Goal: Transaction & Acquisition: Purchase product/service

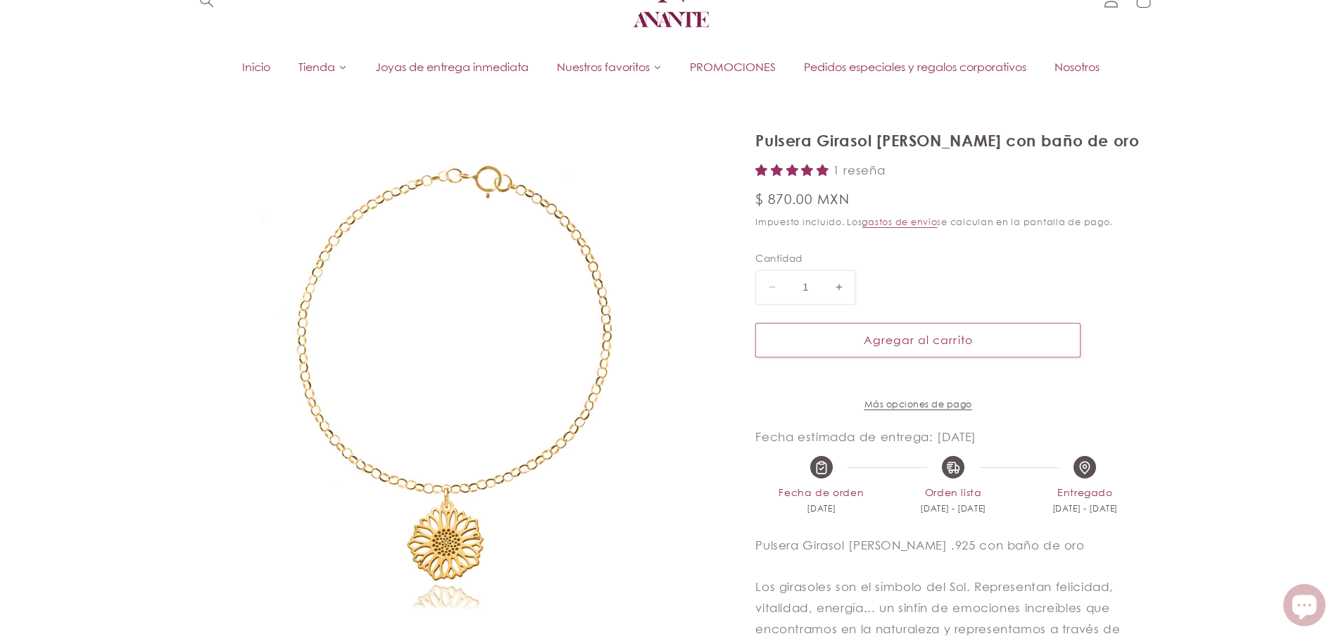
scroll to position [118, 0]
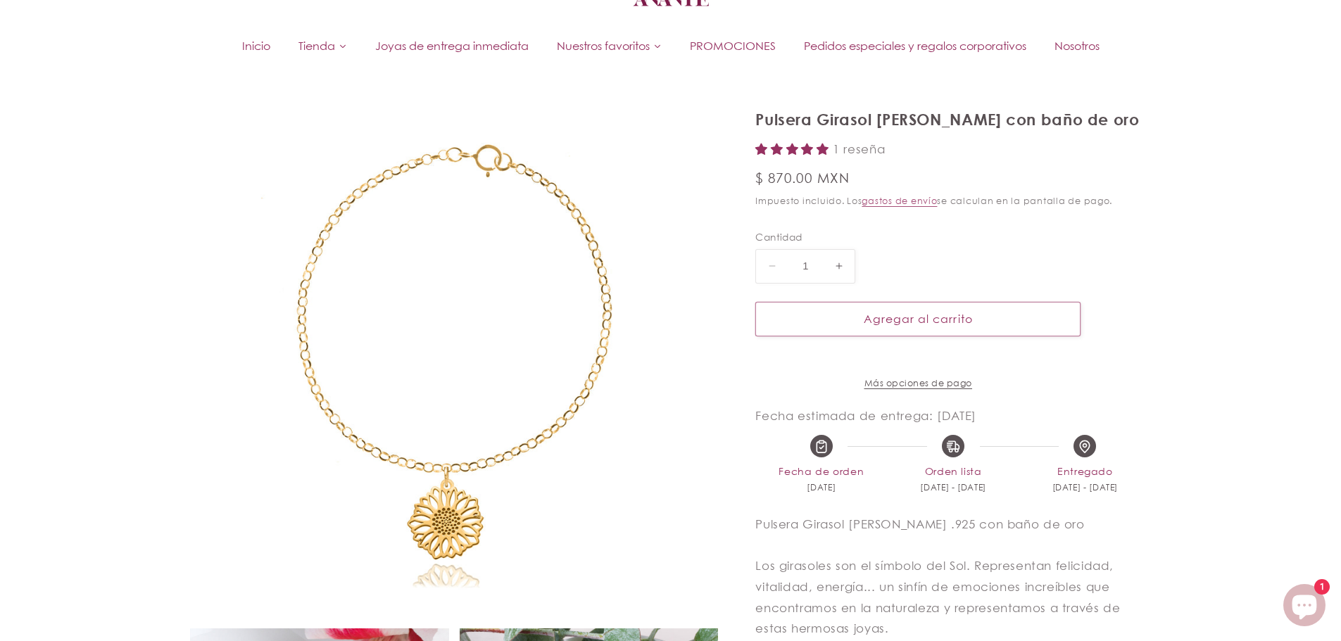
click at [1340, 188] on html "Envío gratis en compras mayores a $500 Garantía de 1 año por defecto de fábrica…" at bounding box center [670, 202] width 1341 height 641
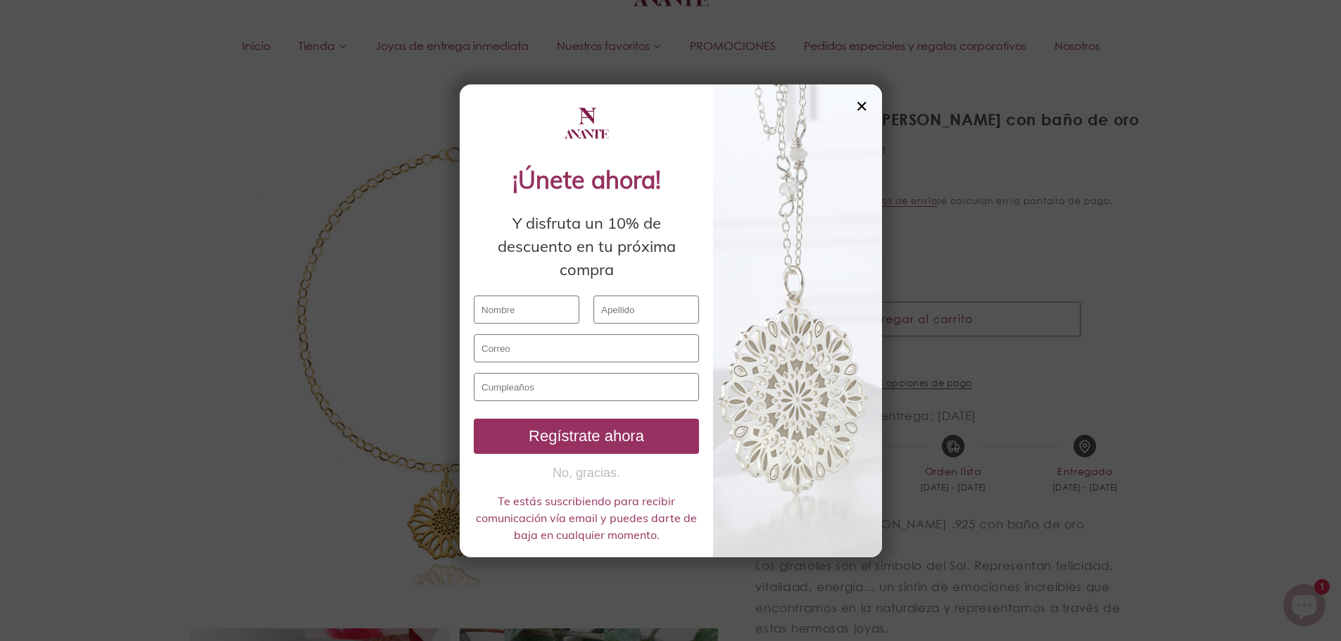
click at [863, 104] on div "✕" at bounding box center [861, 106] width 13 height 15
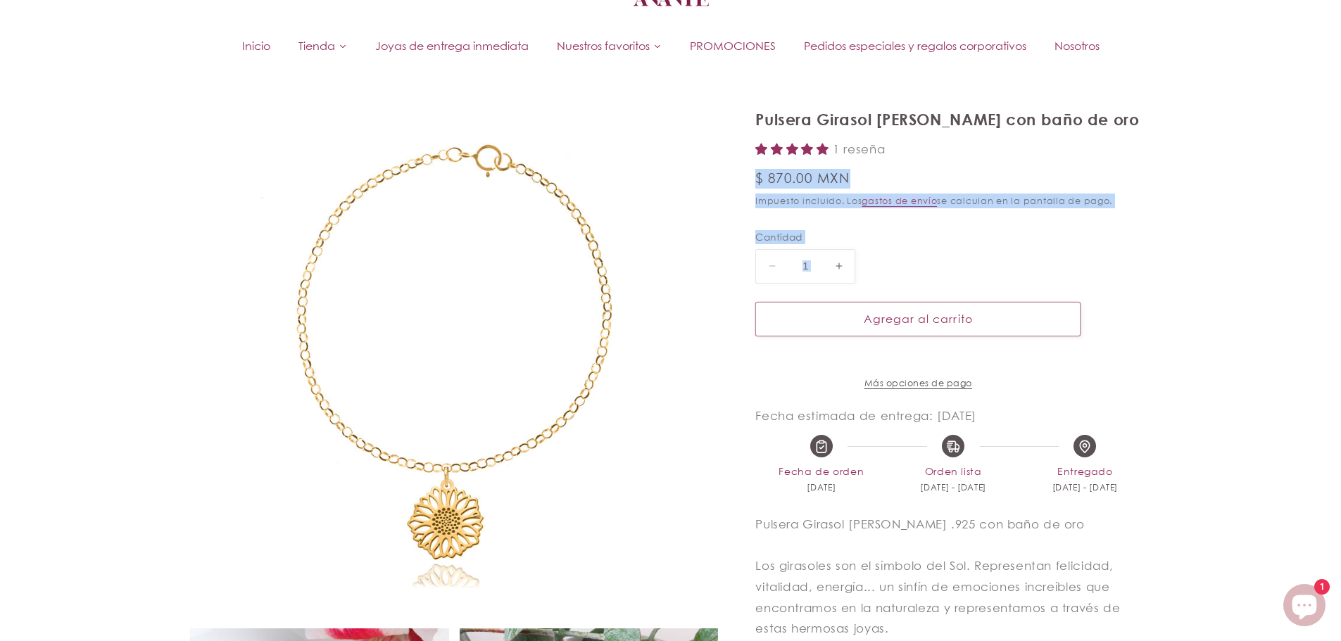
drag, startPoint x: 1341, startPoint y: 150, endPoint x: 1342, endPoint y: 246, distance: 95.7
click at [1340, 247] on html "Envío gratis en compras mayores a $500 Garantía de 1 año por defecto de fábrica…" at bounding box center [670, 202] width 1341 height 641
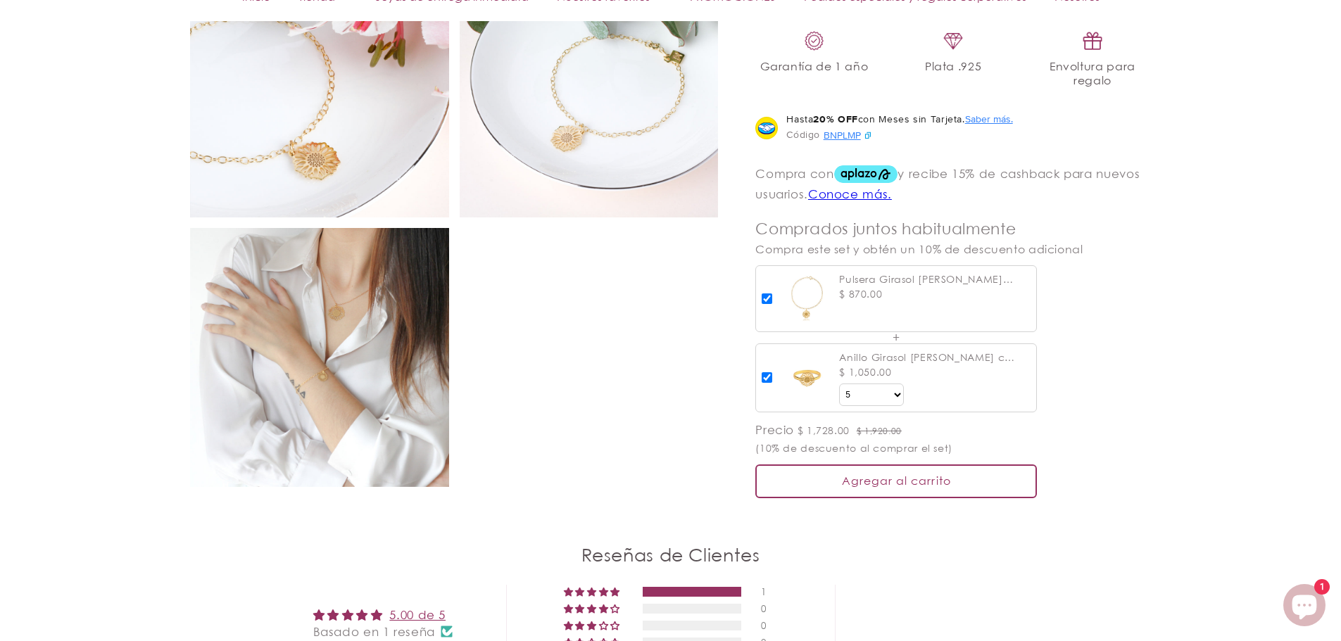
scroll to position [975, 0]
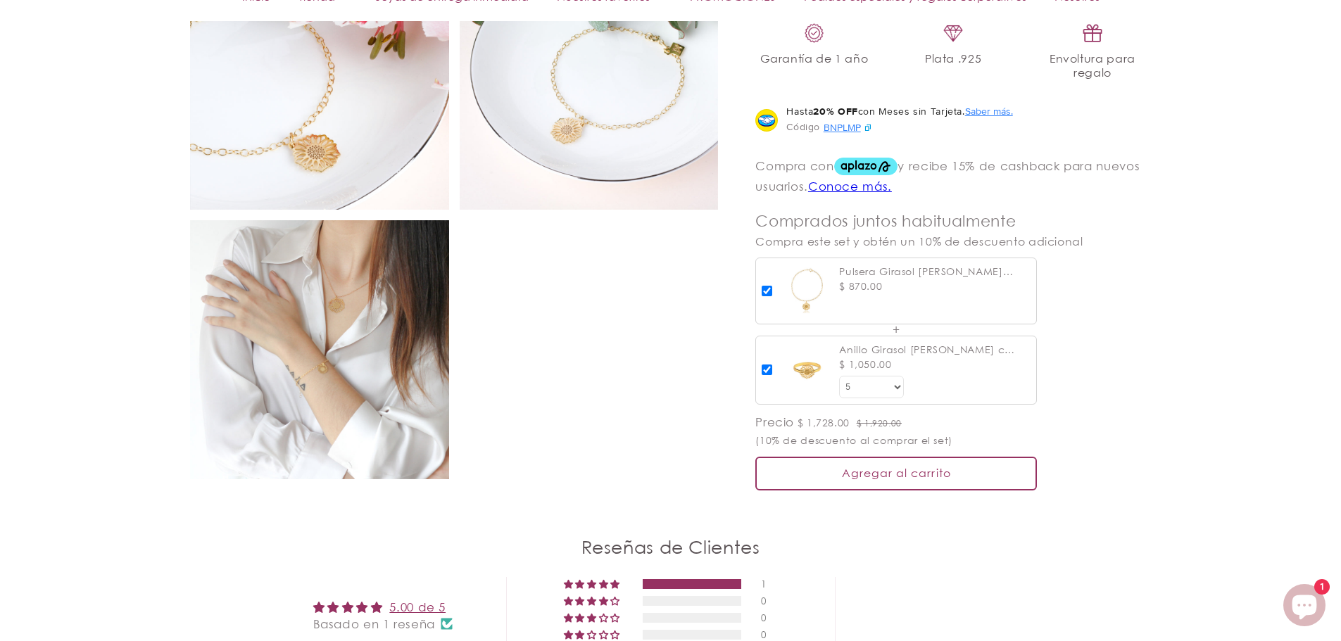
click at [900, 396] on select "Talla 5 5.5 6 6.5 7 7.5 8 8.5 9" at bounding box center [871, 387] width 65 height 23
select select "{"isForProduct":false,"id":43657183690906,"title":"7","available":true,"price":…"
click at [839, 388] on select "Talla 5 5.5 6 6.5 7 7.5 8 8.5 9" at bounding box center [871, 387] width 65 height 23
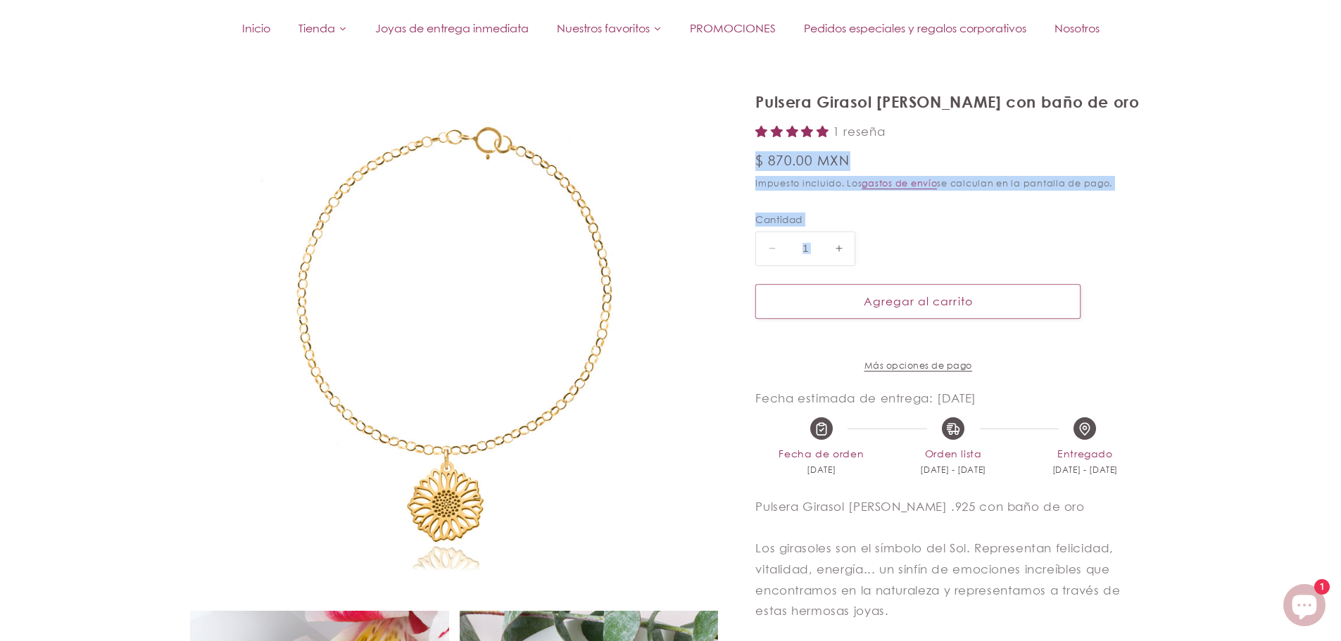
scroll to position [0, 0]
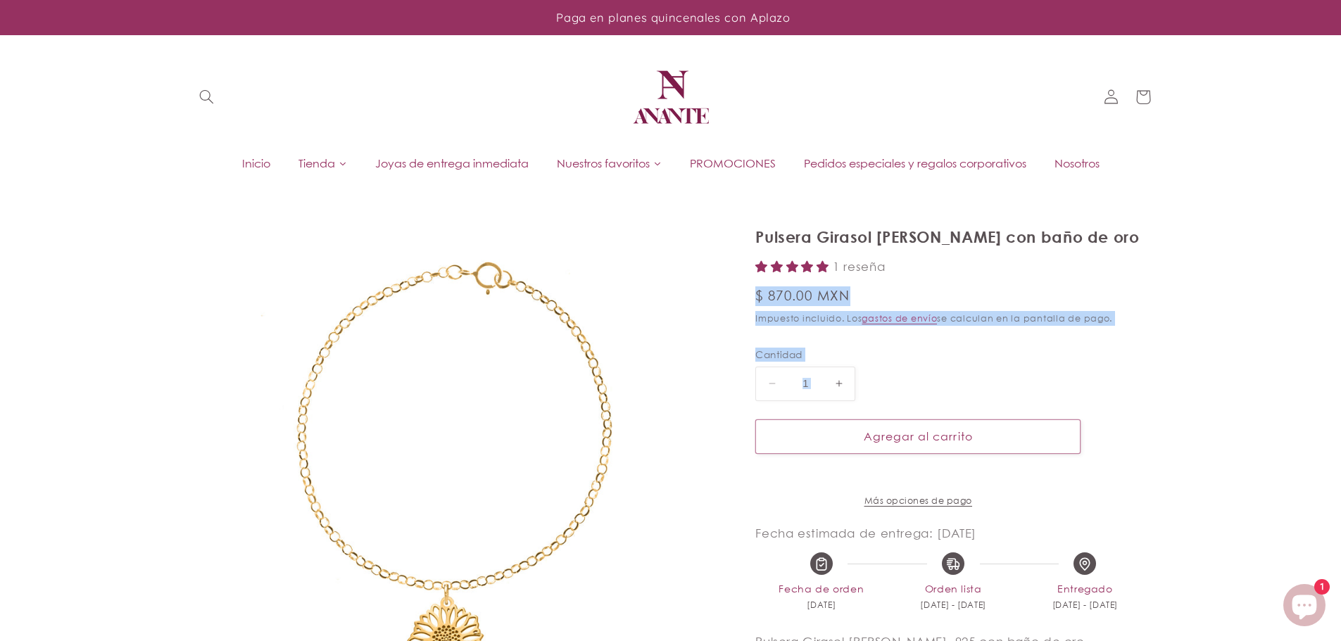
click at [242, 160] on span "Inicio" at bounding box center [256, 163] width 28 height 15
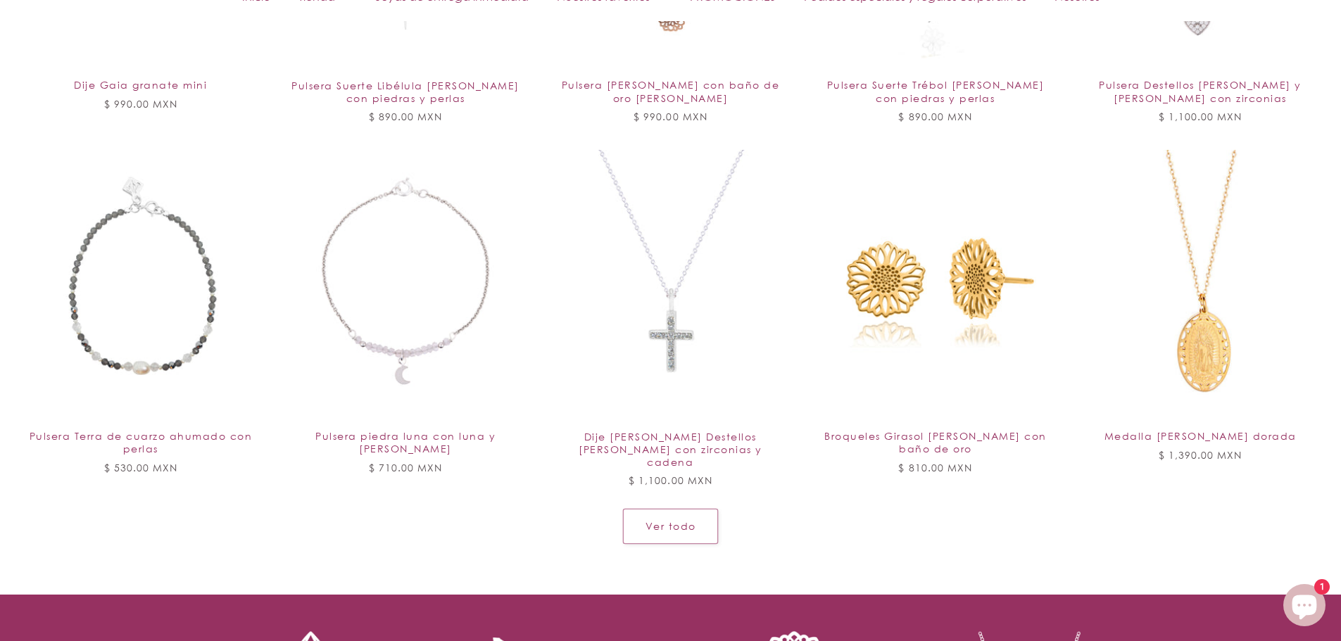
scroll to position [2194, 0]
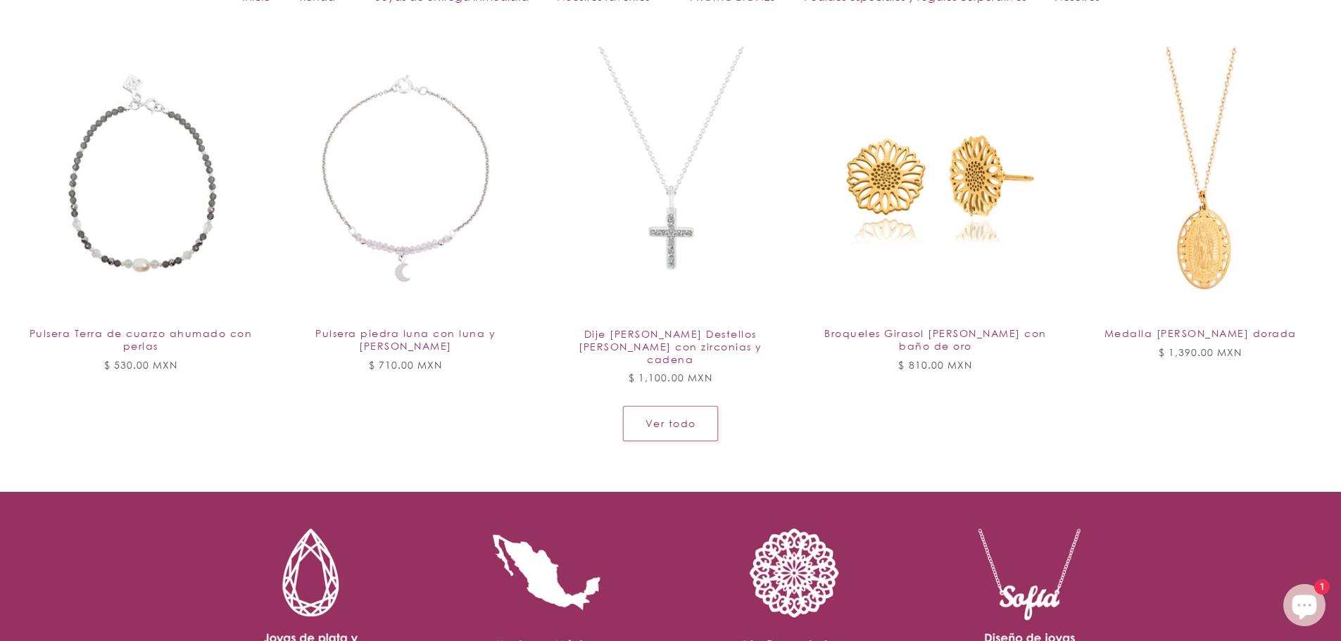
click at [703, 407] on link "Ver todo" at bounding box center [670, 423] width 95 height 34
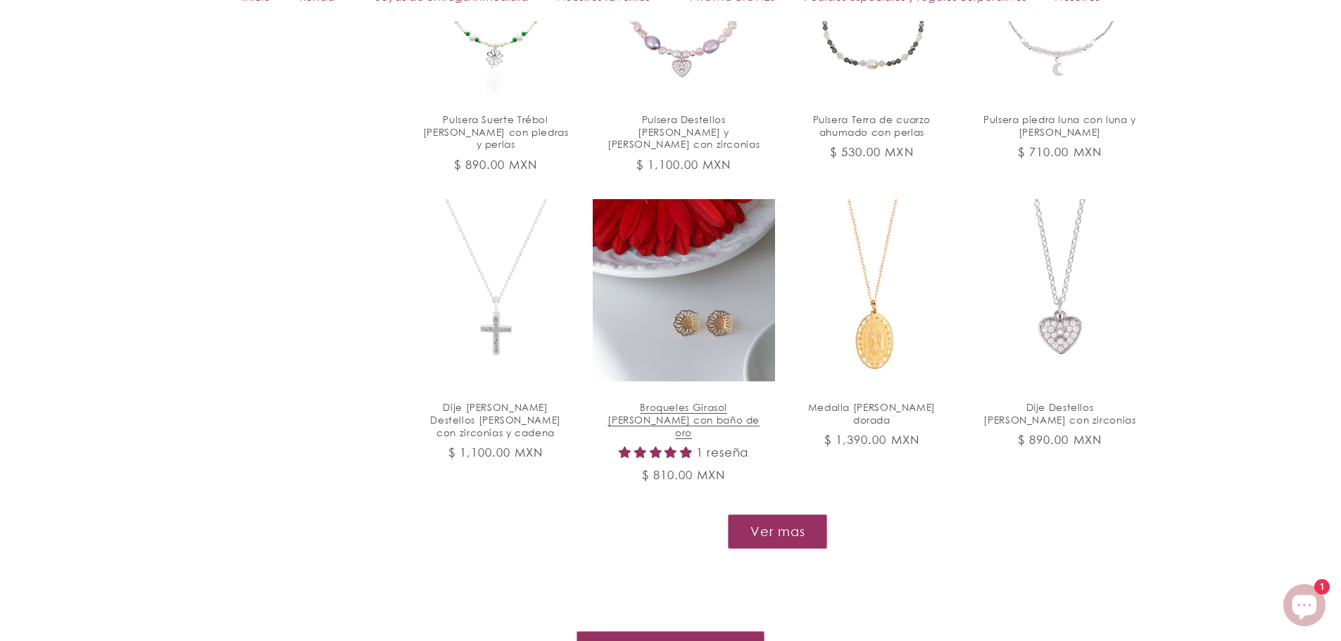
scroll to position [1527, 0]
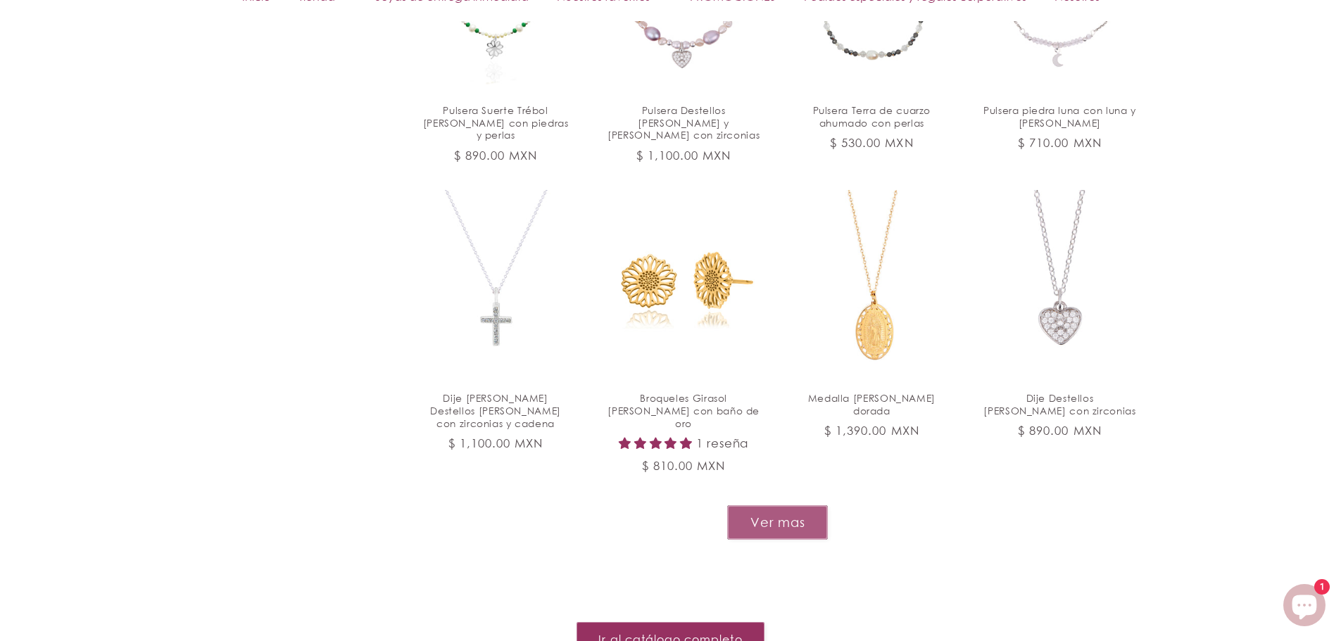
click at [794, 505] on button "Ver mas" at bounding box center [777, 522] width 101 height 34
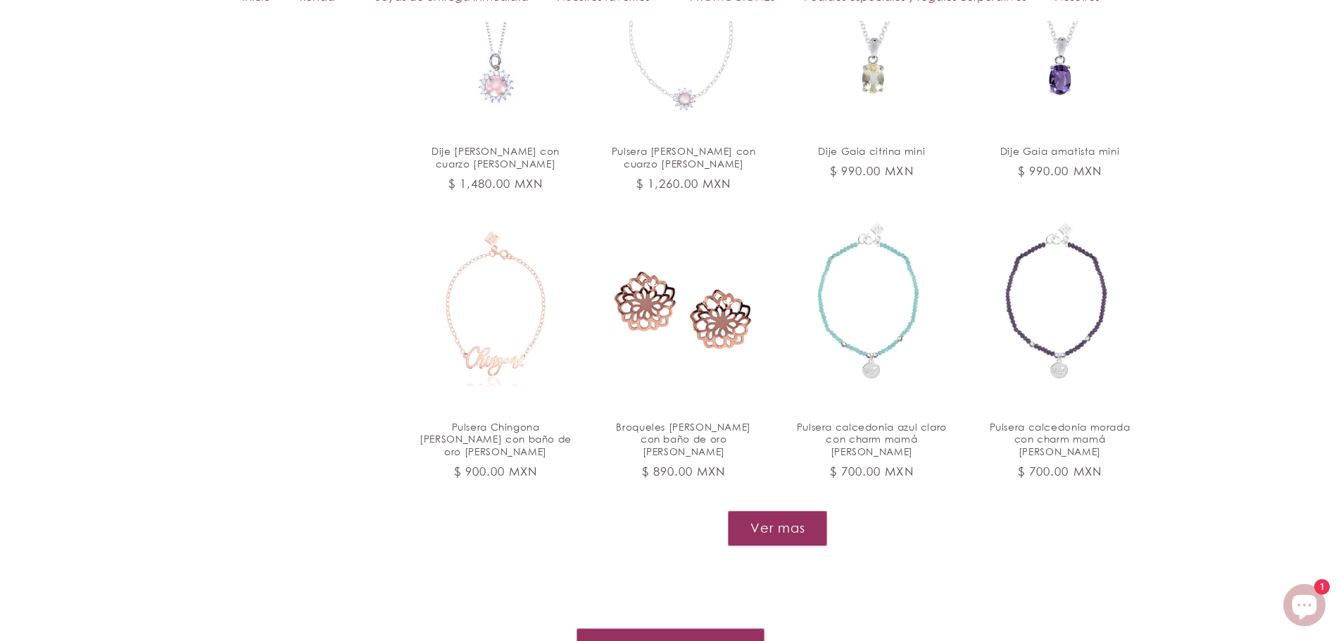
scroll to position [2675, 0]
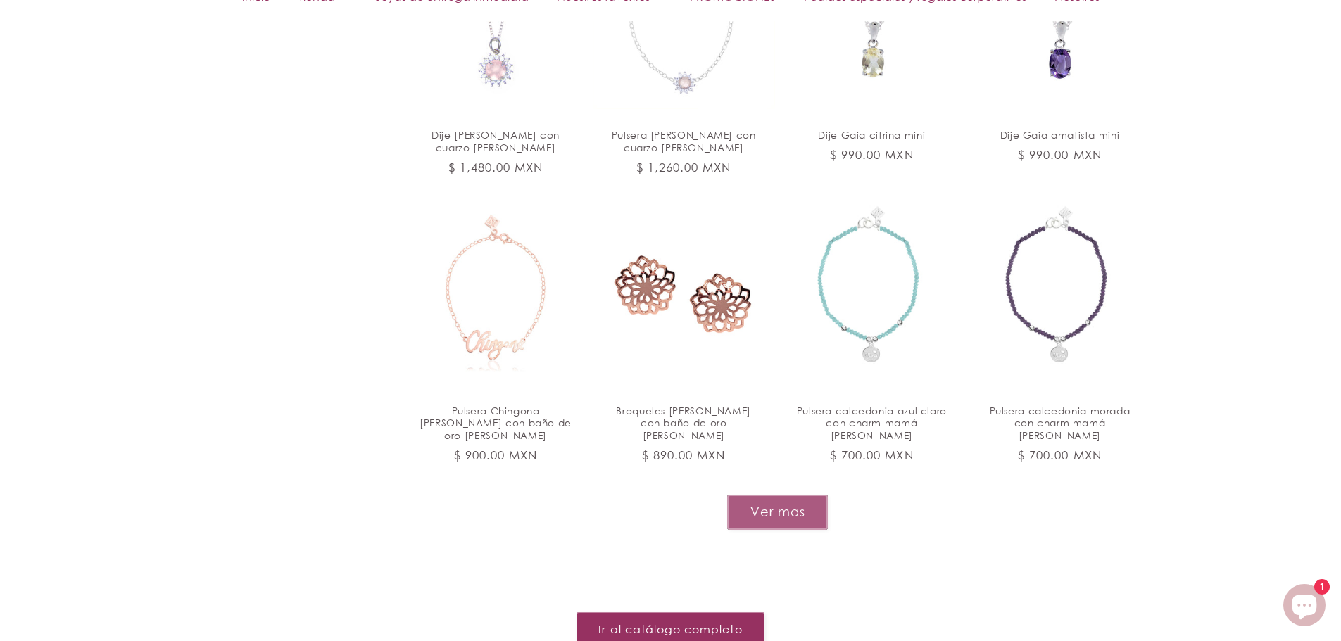
click at [785, 495] on button "Ver mas" at bounding box center [777, 512] width 101 height 34
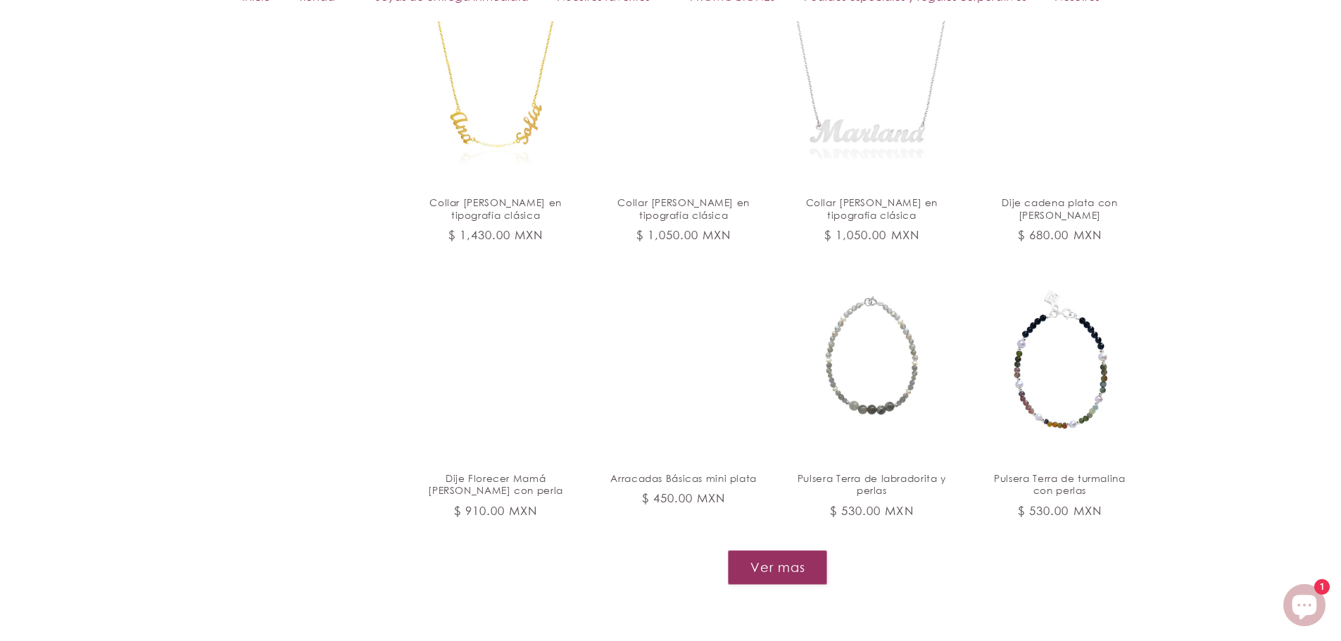
scroll to position [3799, 0]
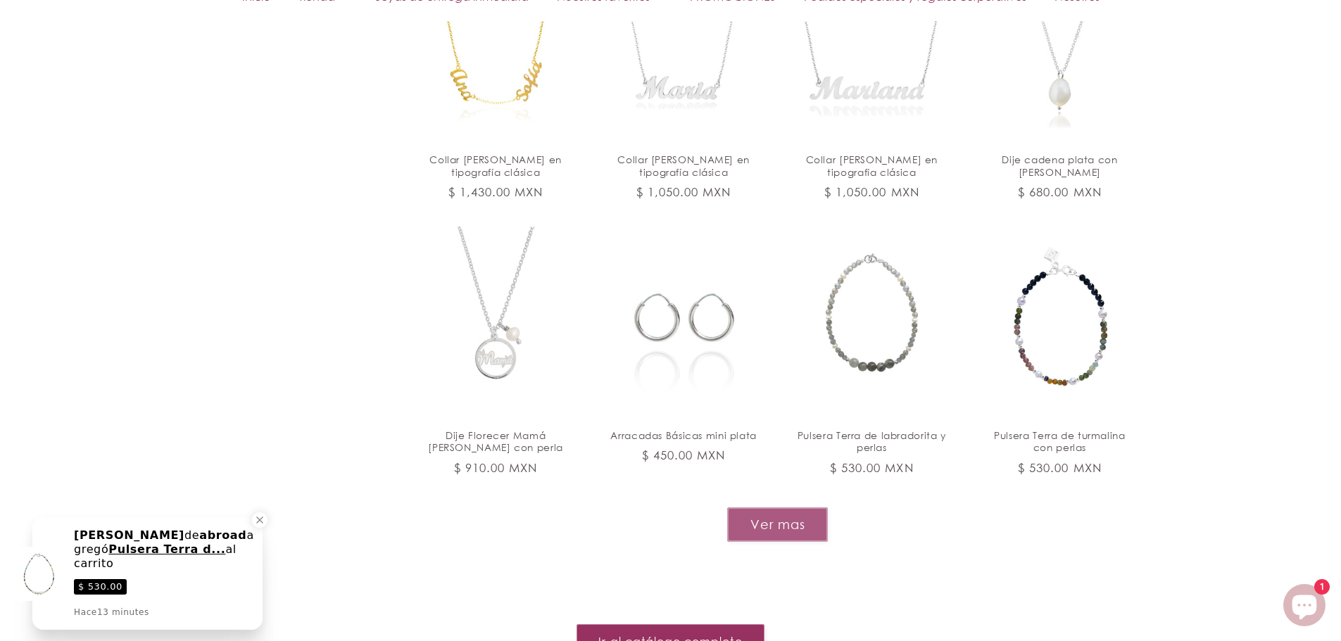
click at [785, 507] on button "Ver mas" at bounding box center [777, 524] width 101 height 34
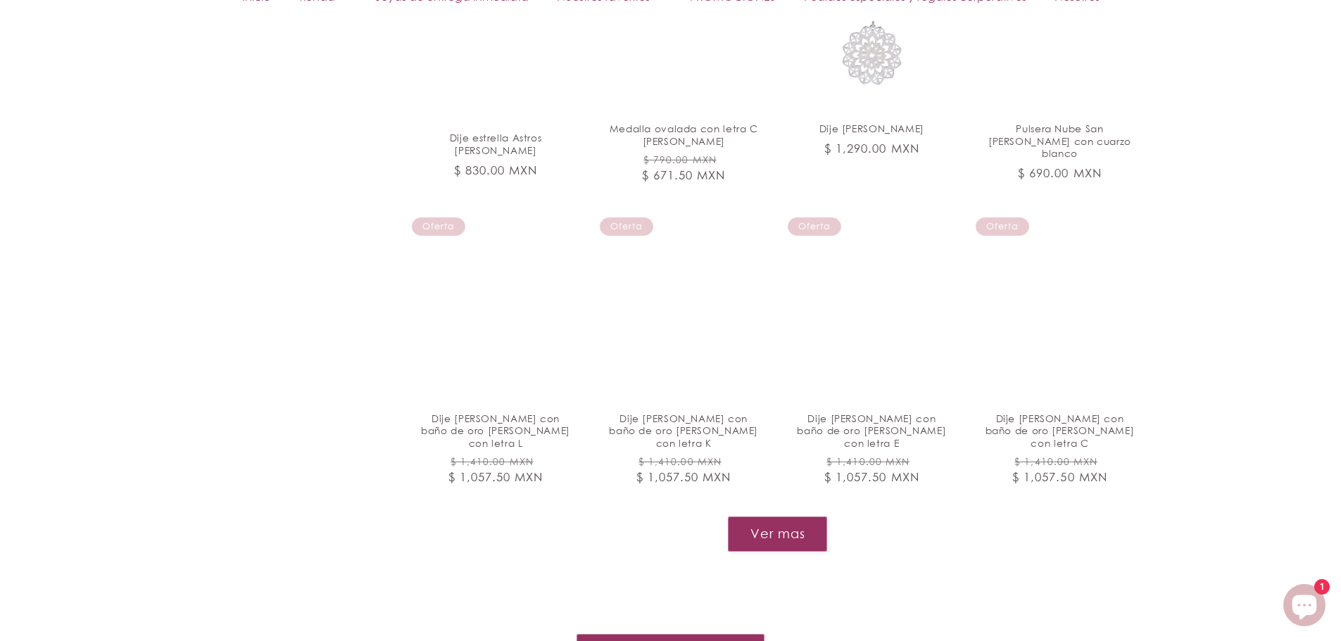
scroll to position [4988, 0]
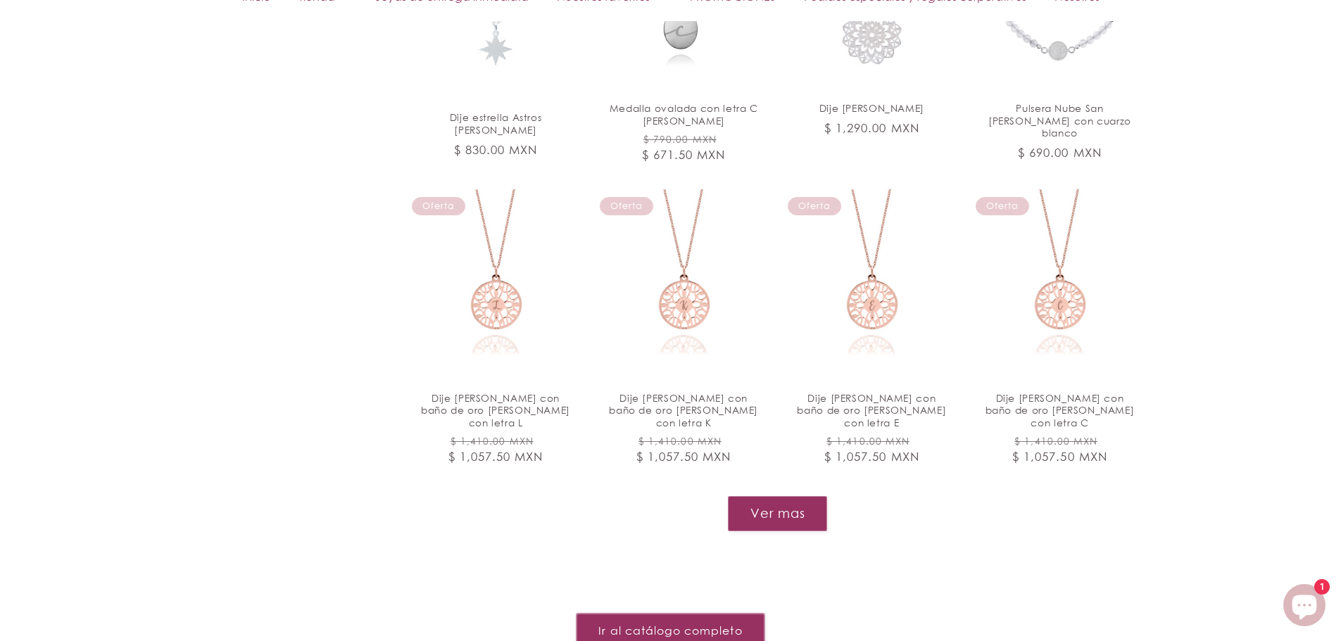
click at [738, 614] on link "Ir al catálogo completo" at bounding box center [670, 631] width 188 height 34
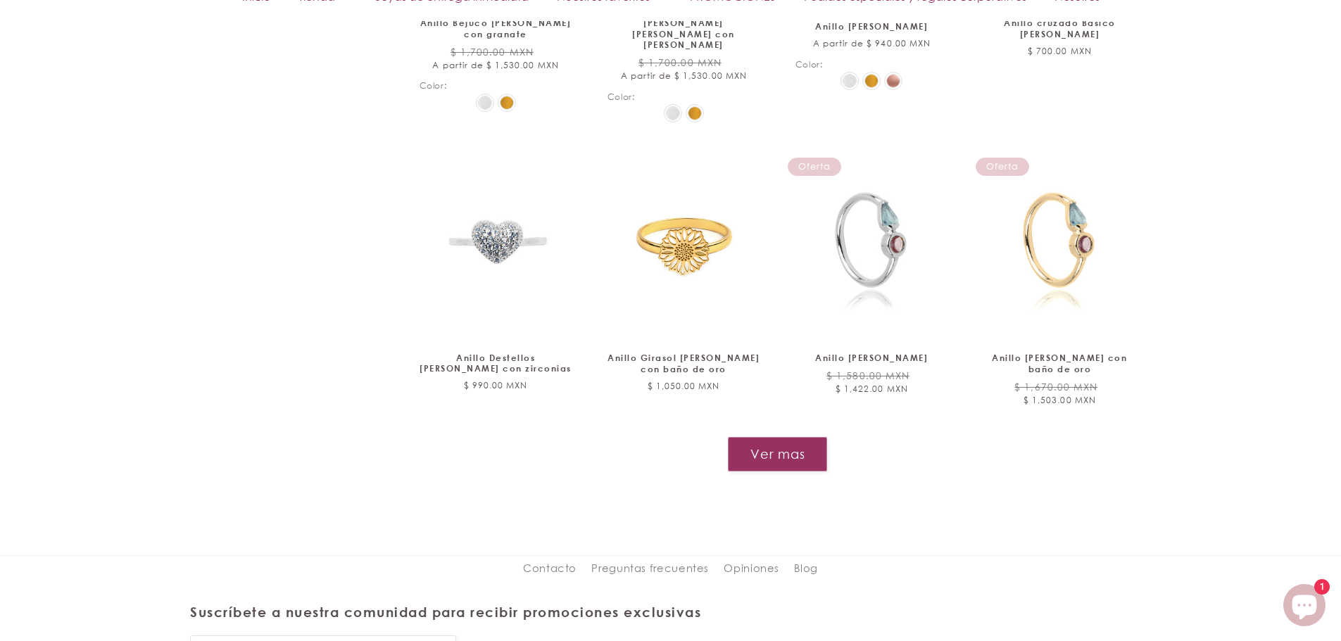
scroll to position [1559, 0]
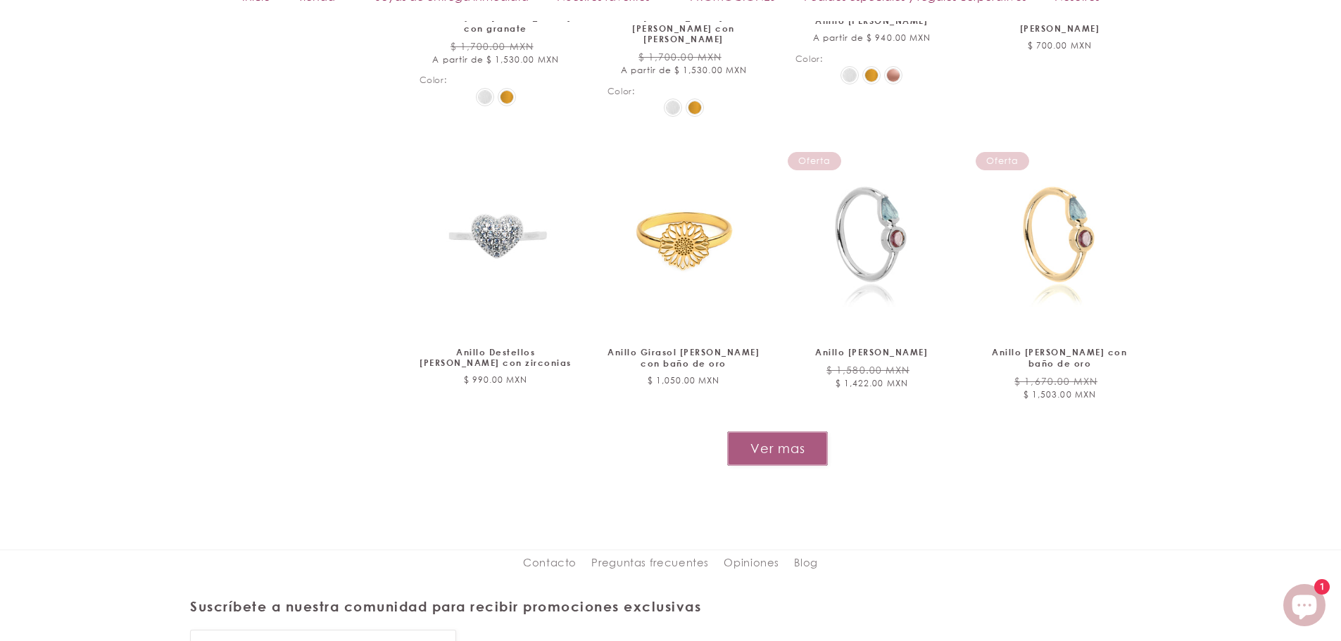
click at [769, 431] on button "Ver mas" at bounding box center [777, 448] width 101 height 34
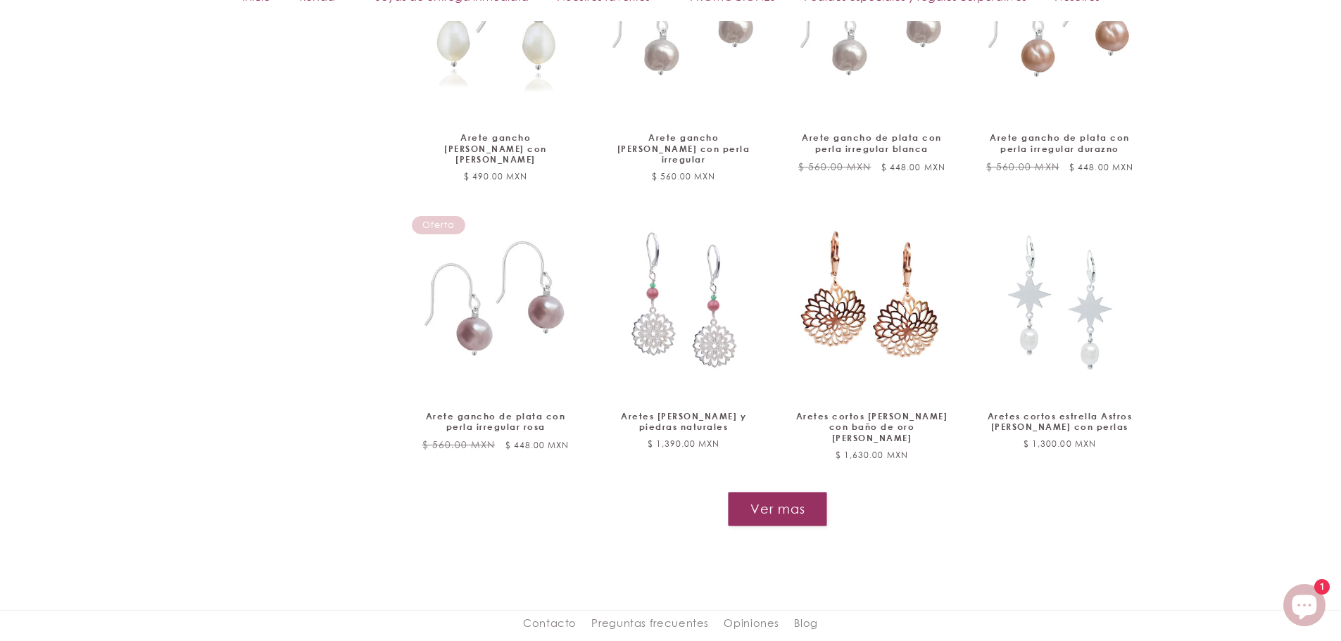
scroll to position [2718, 0]
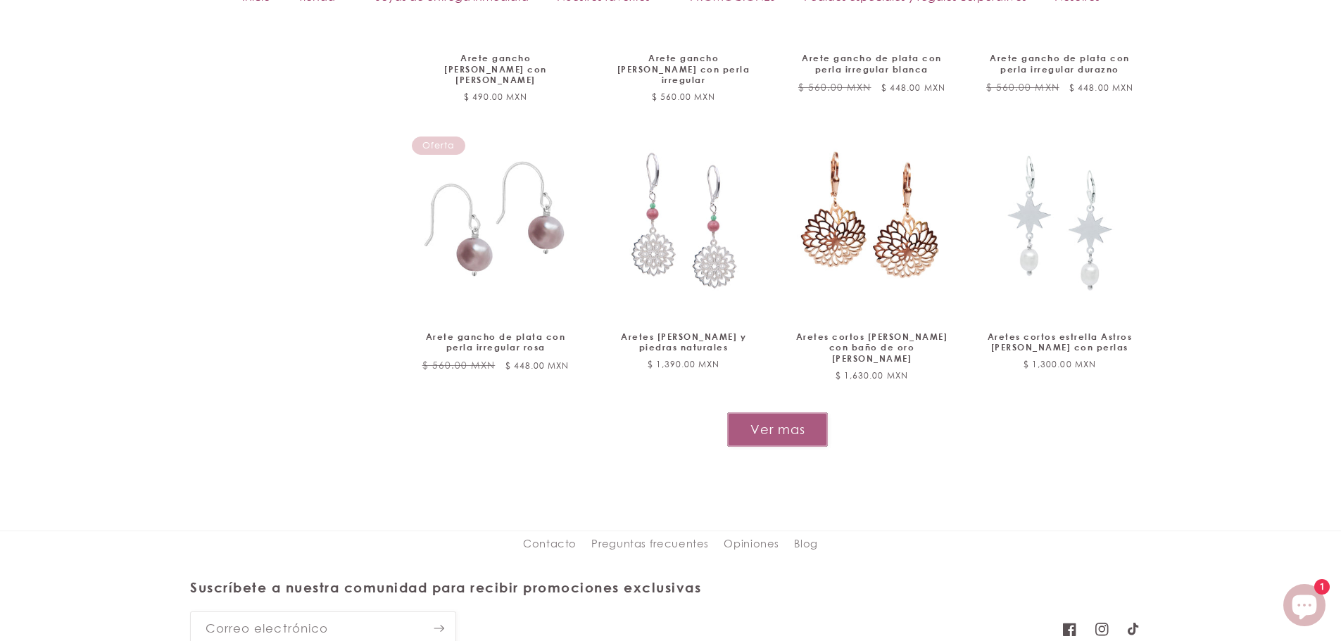
click at [796, 412] on button "Ver mas" at bounding box center [777, 429] width 101 height 34
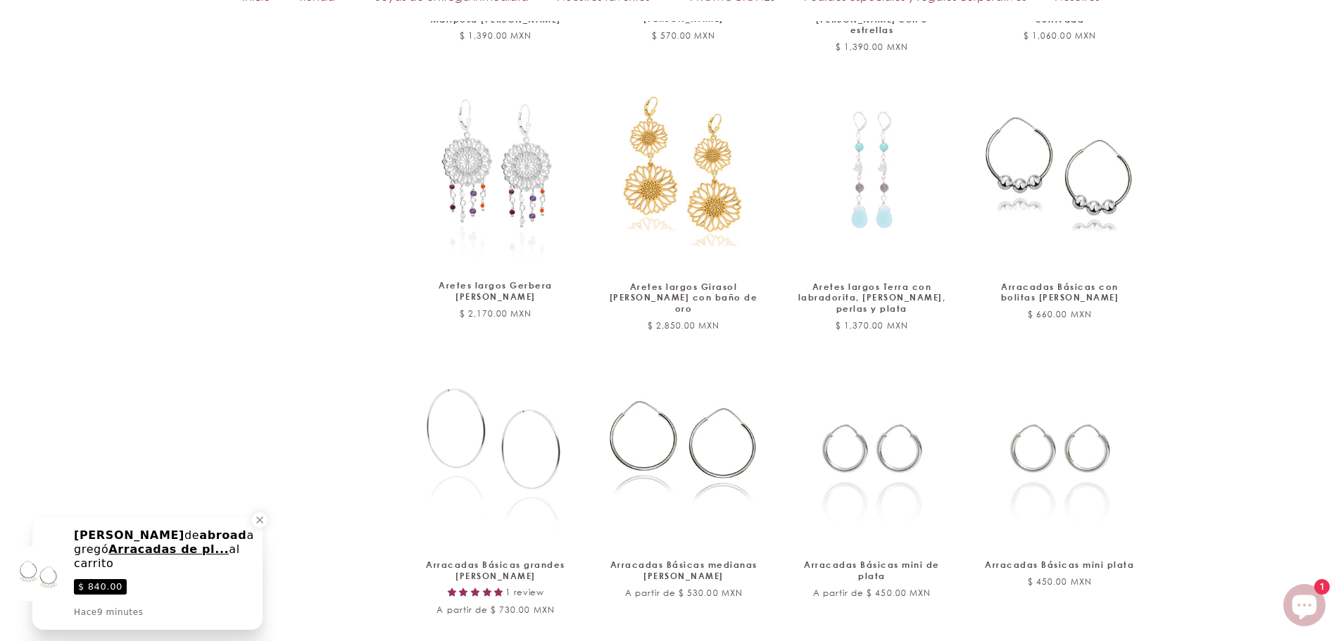
scroll to position [3796, 0]
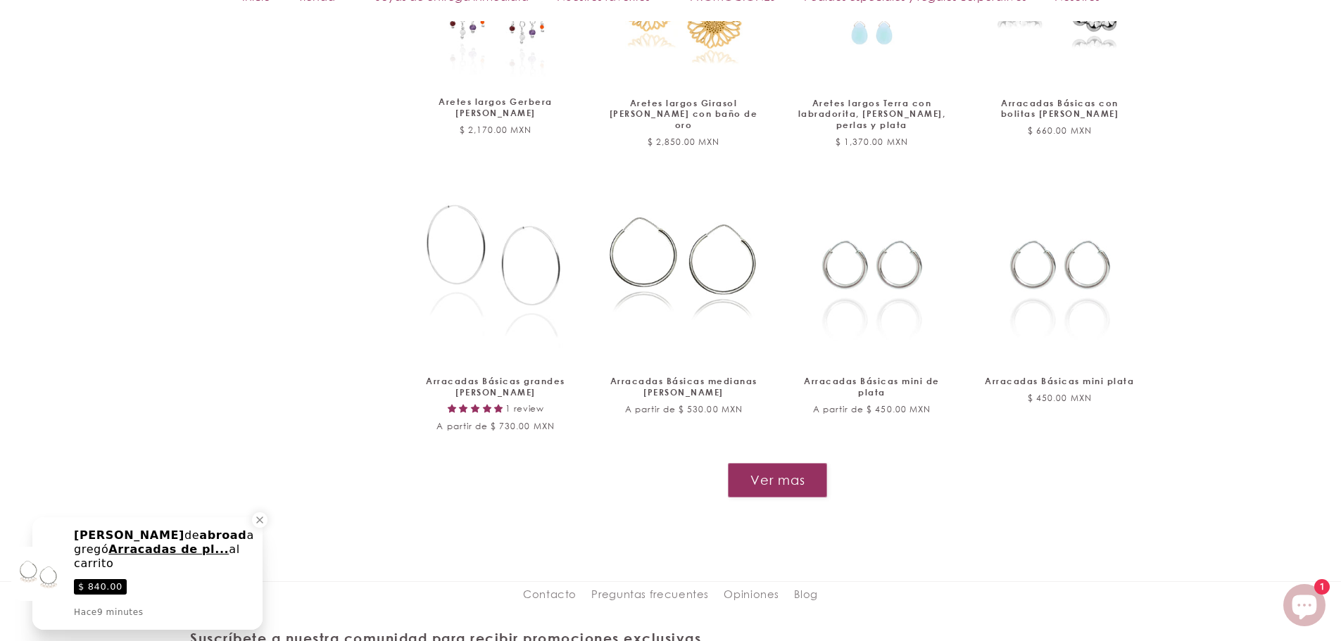
click at [808, 463] on button "Ver mas" at bounding box center [777, 480] width 99 height 34
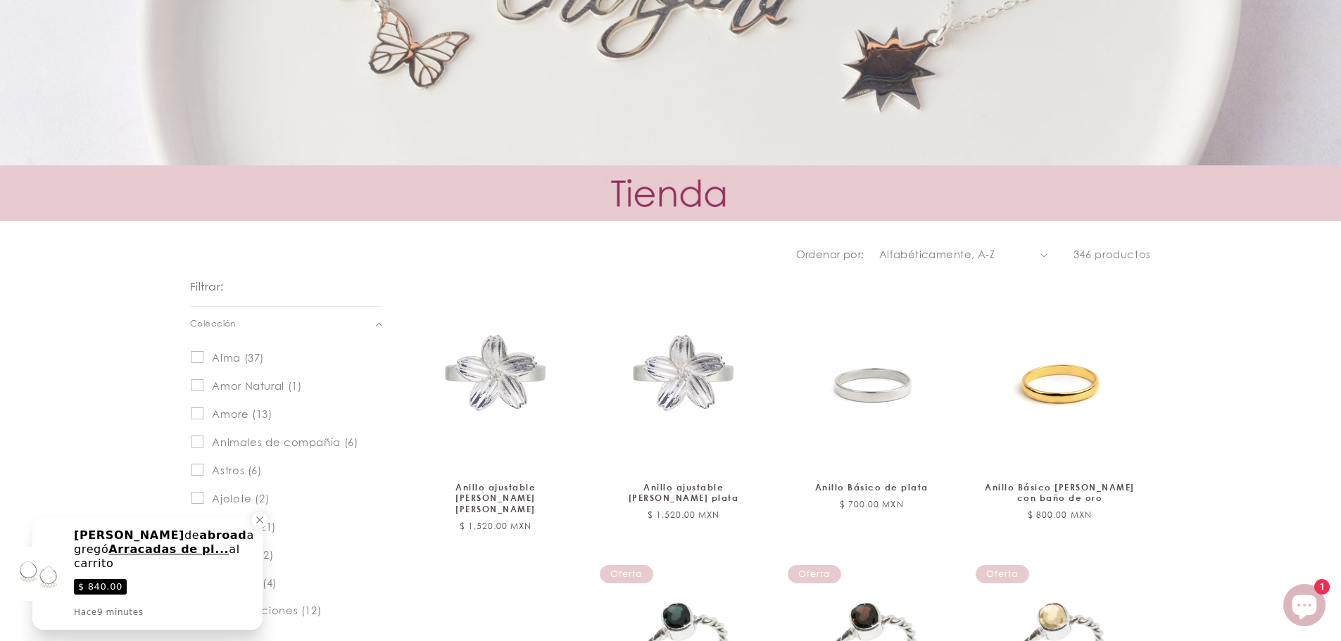
scroll to position [0, 0]
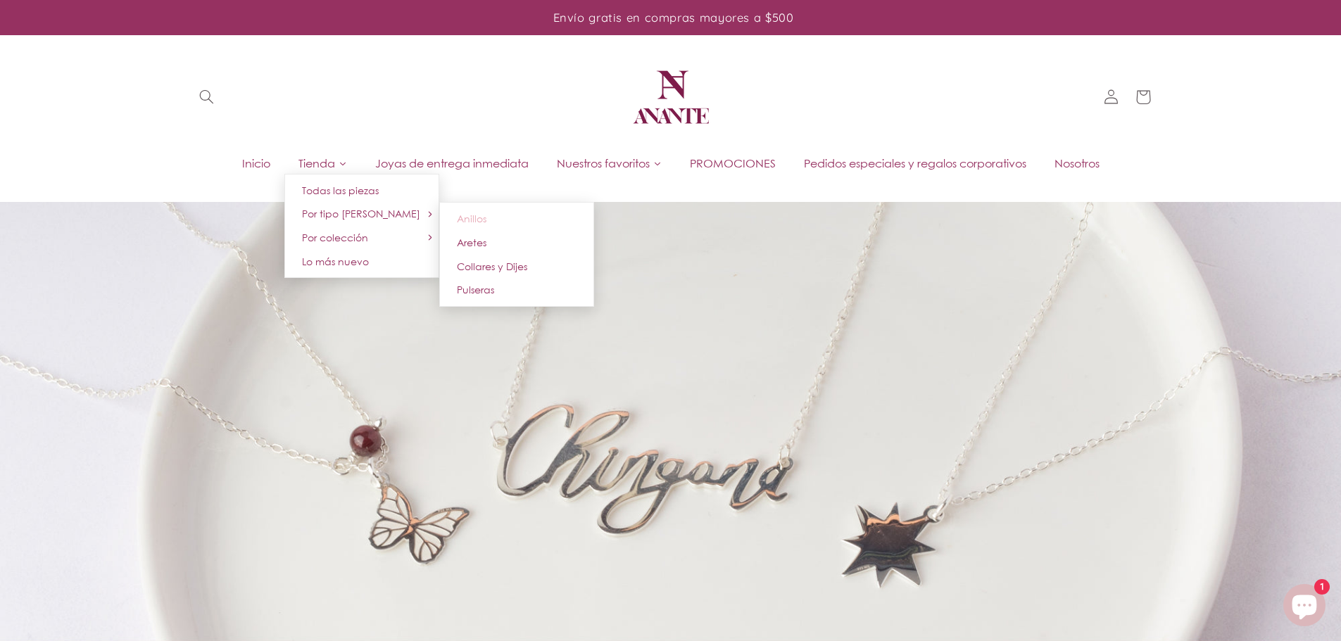
click at [486, 220] on link "Anillos" at bounding box center [516, 219] width 155 height 24
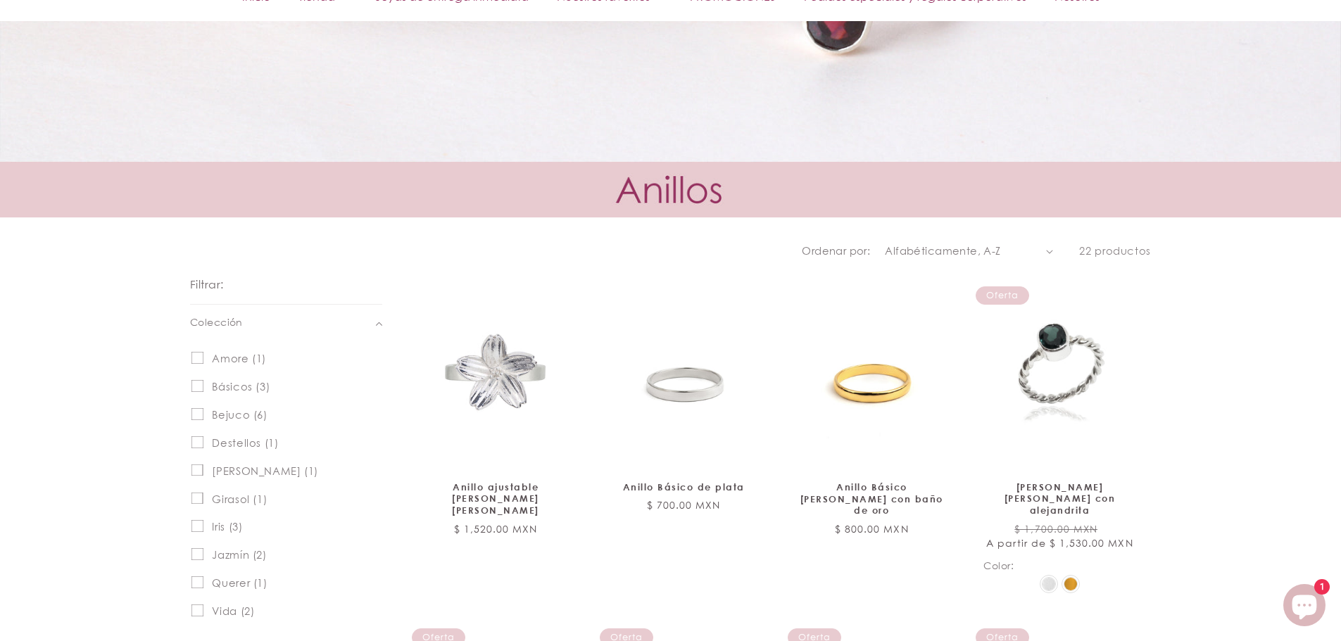
scroll to position [496, 0]
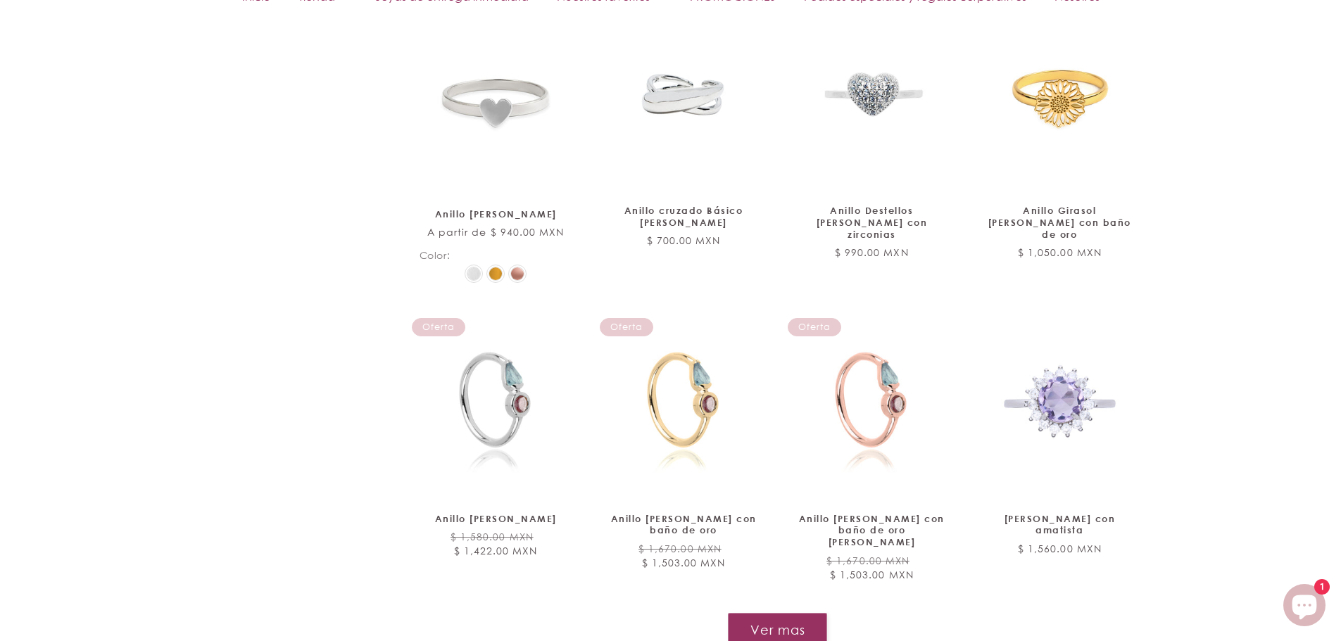
drag, startPoint x: 1344, startPoint y: 108, endPoint x: 1351, endPoint y: 460, distance: 352.6
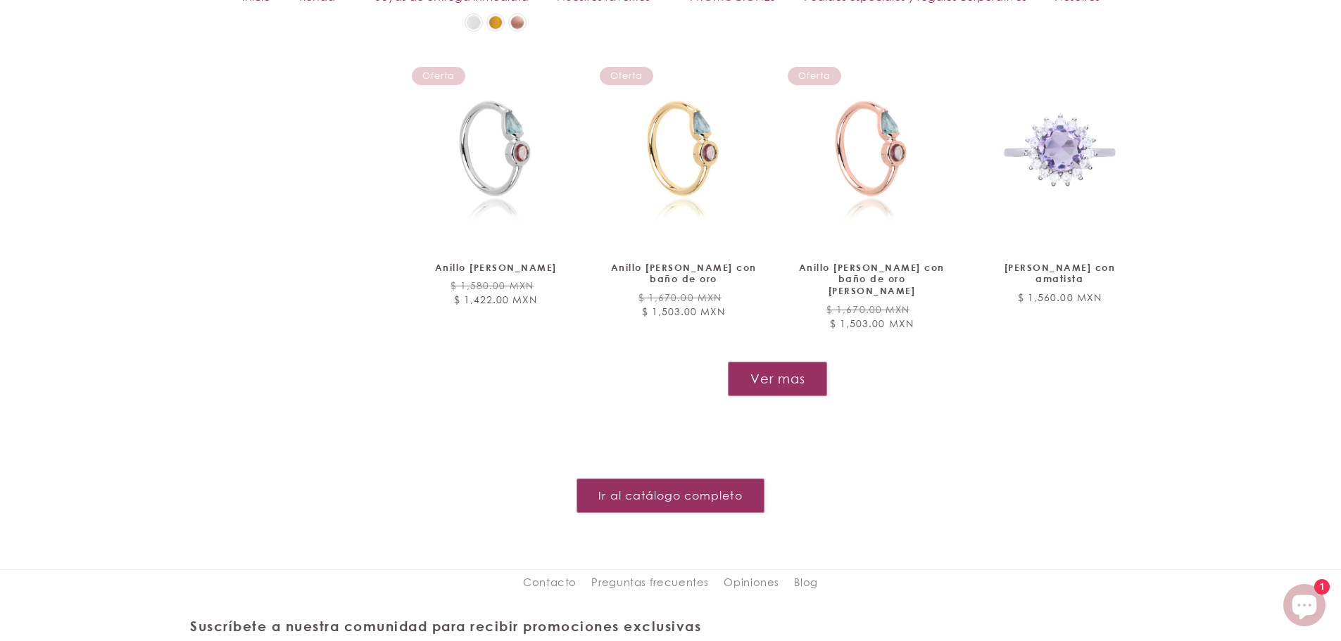
scroll to position [1706, 0]
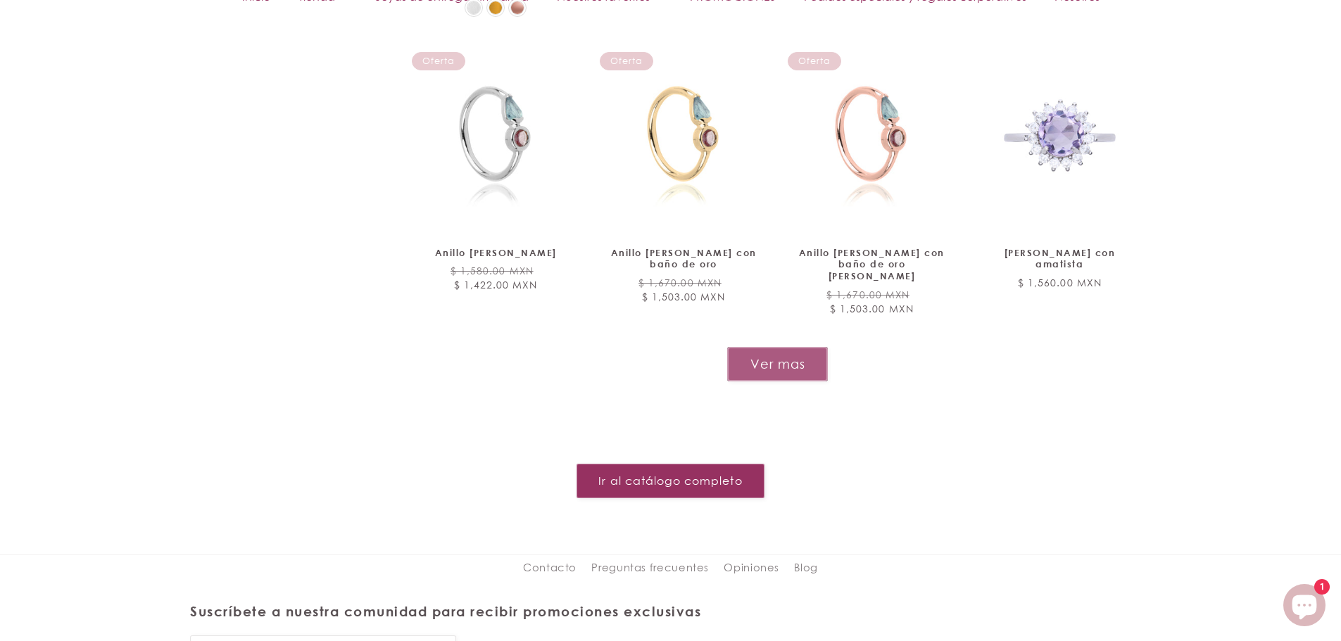
click at [790, 347] on button "Ver mas" at bounding box center [777, 364] width 101 height 34
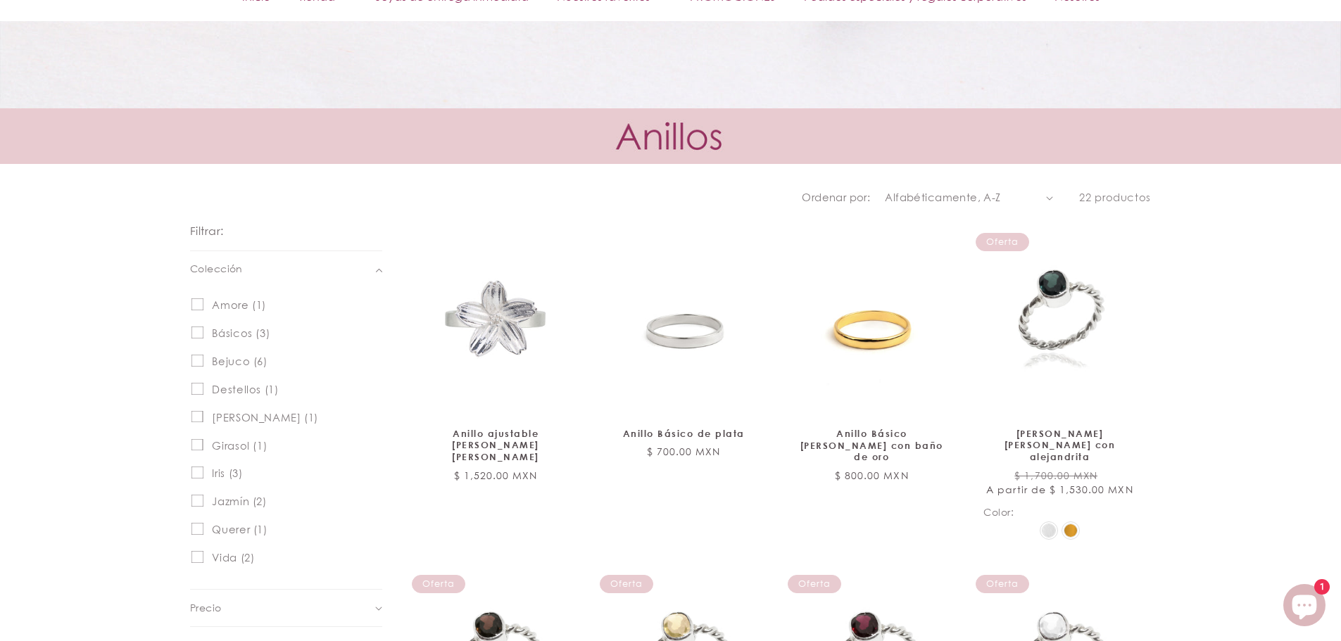
scroll to position [560, 0]
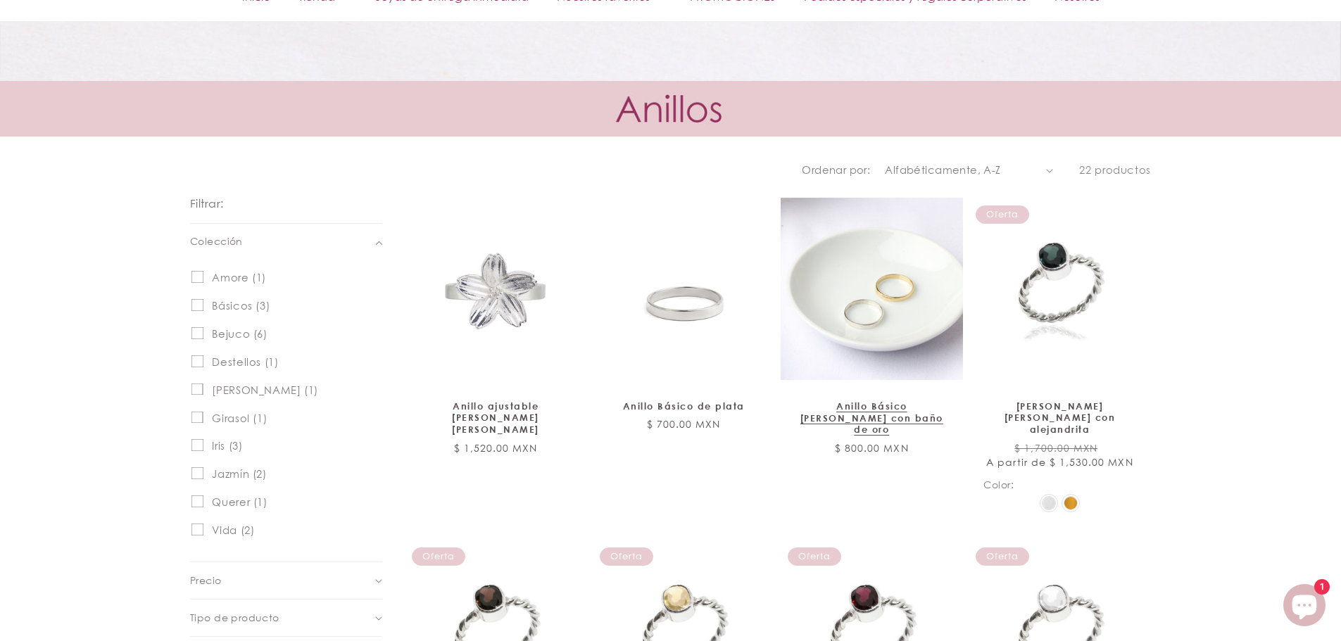
click at [876, 400] on link "Anillo Básico de plata con baño de oro" at bounding box center [871, 418] width 153 height 36
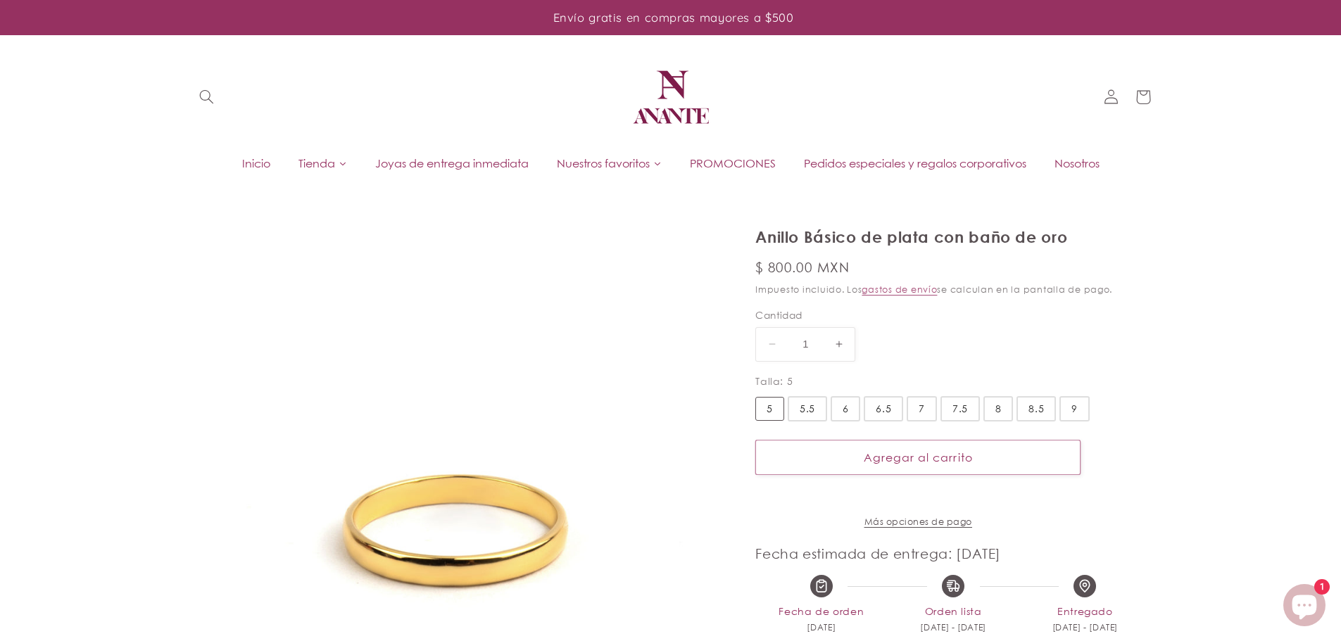
select select "{"isForProduct":true,"id":43715634004122,"title":"5","available":true,"price":8…"
select select "{"isForProduct":false,"id":43922359845018,"title":"7","available":true,"price":…"
click at [918, 407] on div "7" at bounding box center [921, 408] width 6 height 15
click at [0, 0] on input "7" at bounding box center [0, 0] width 0 height 0
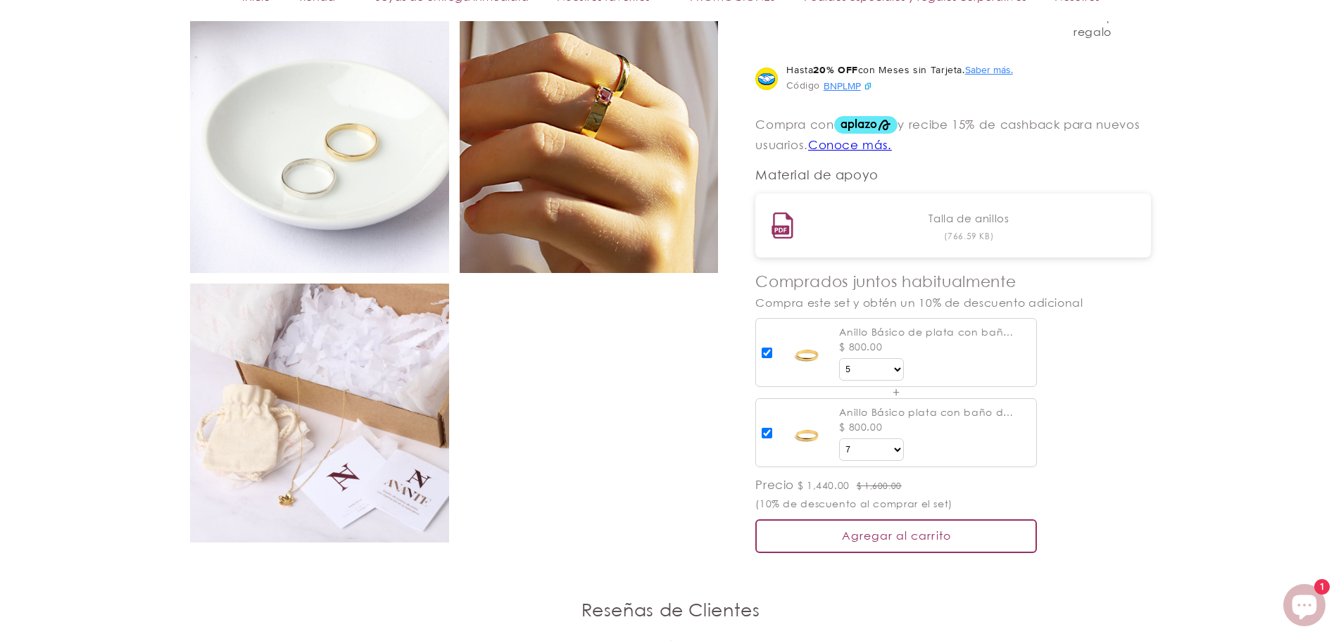
scroll to position [935, 0]
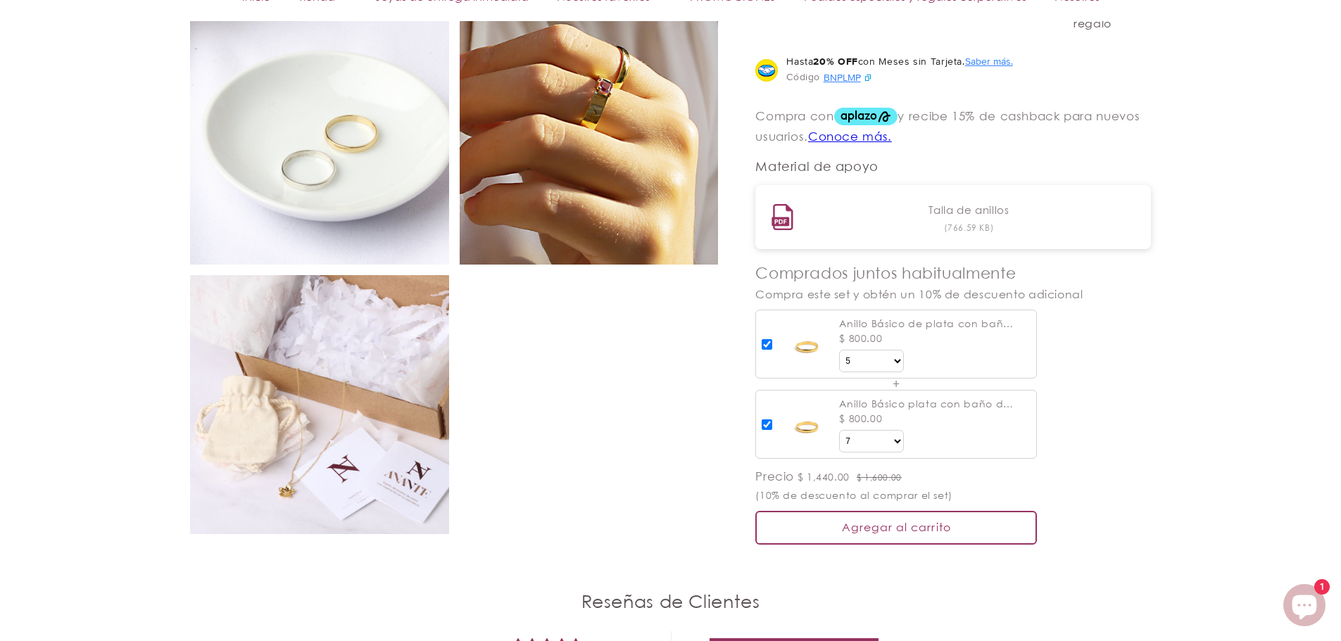
click at [771, 350] on input "checkbox" at bounding box center [766, 344] width 11 height 11
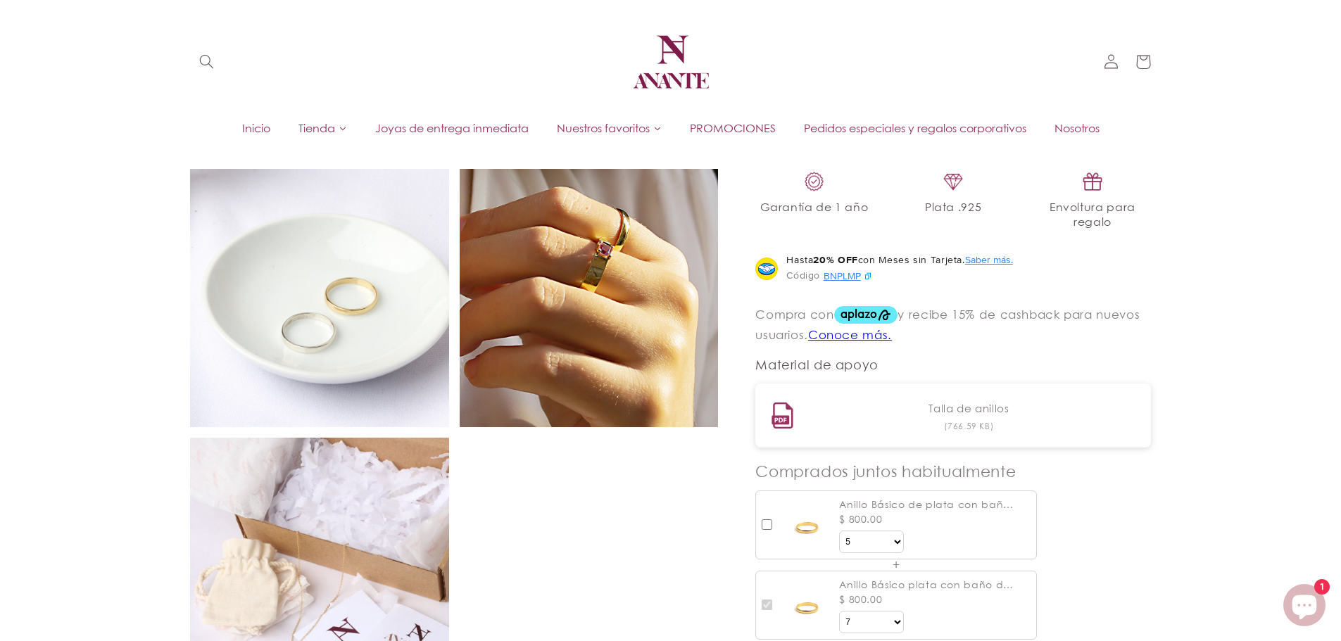
scroll to position [636, 0]
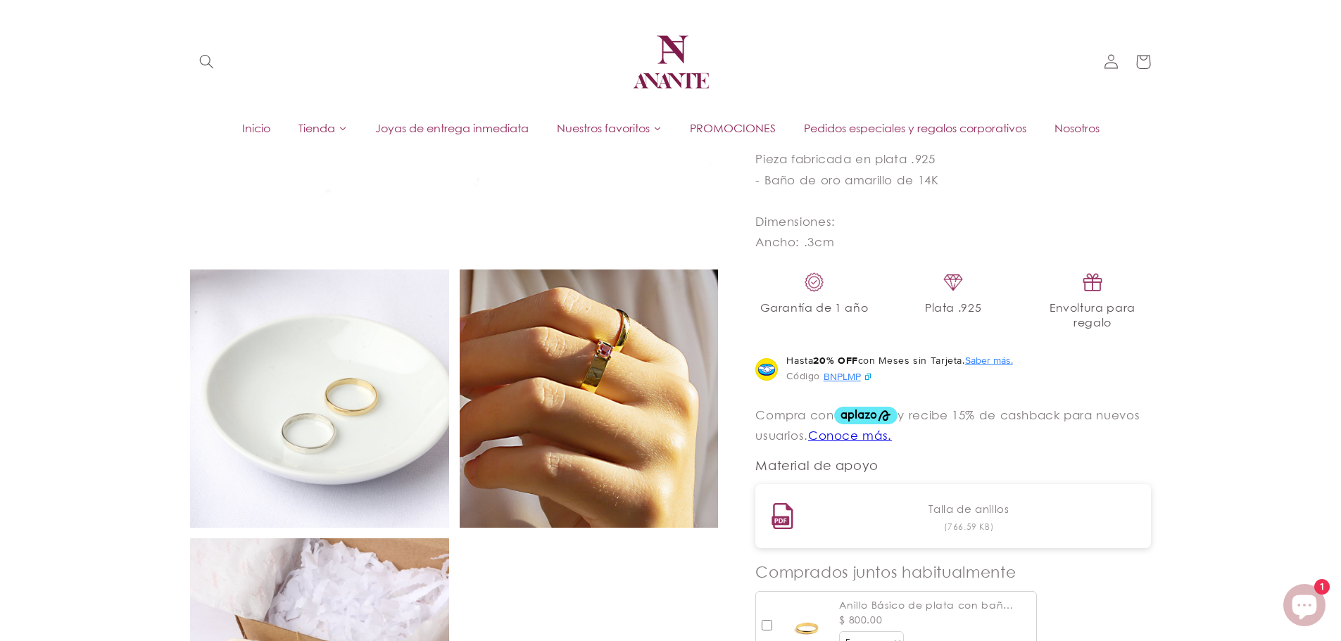
click at [990, 512] on link "Talla de anillos" at bounding box center [969, 508] width 336 height 21
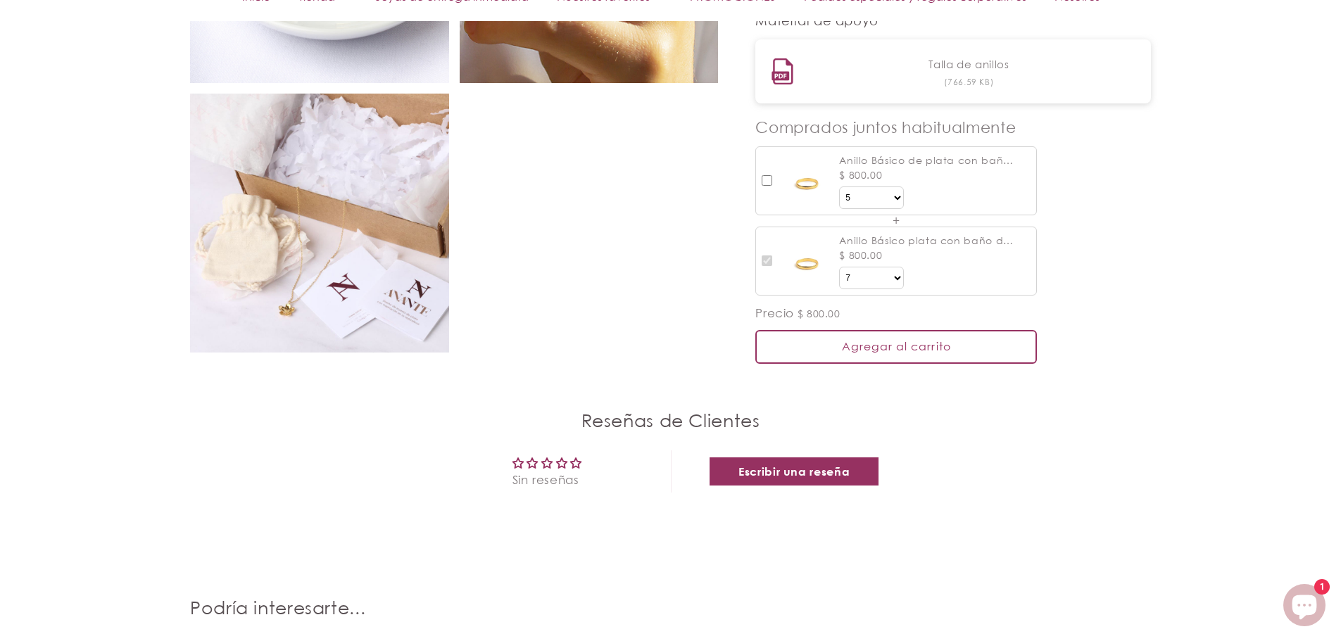
scroll to position [1086, 0]
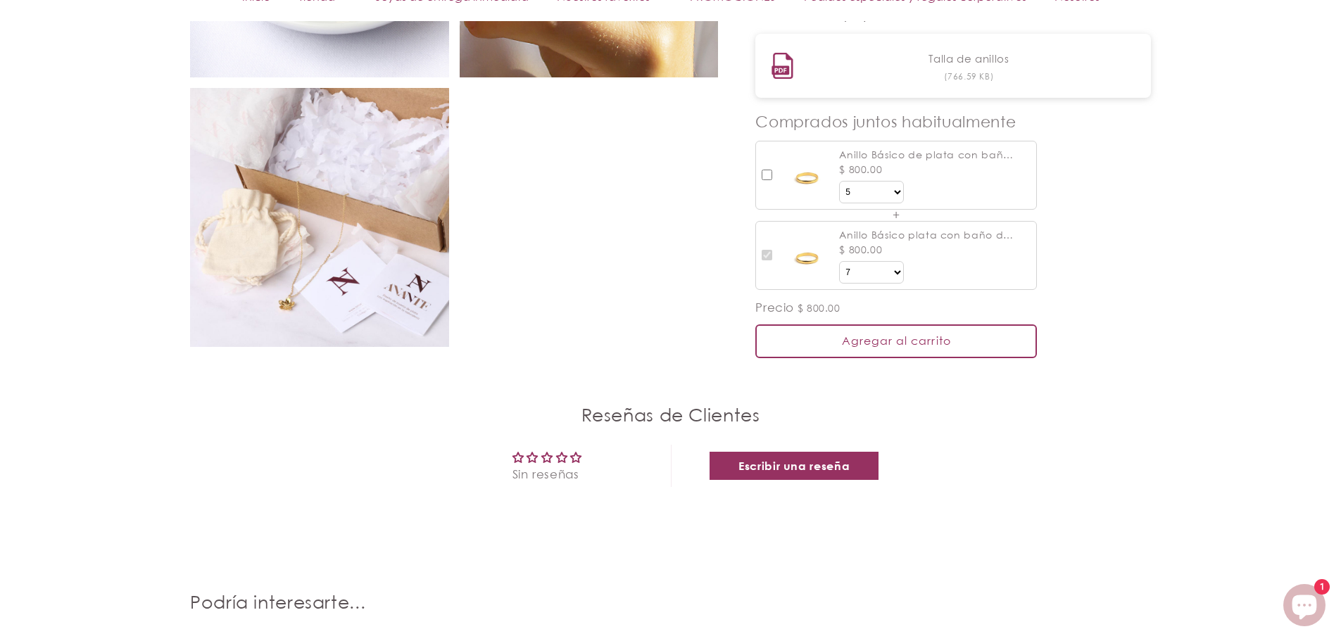
click at [767, 180] on input "checkbox" at bounding box center [766, 175] width 11 height 11
checkbox input "true"
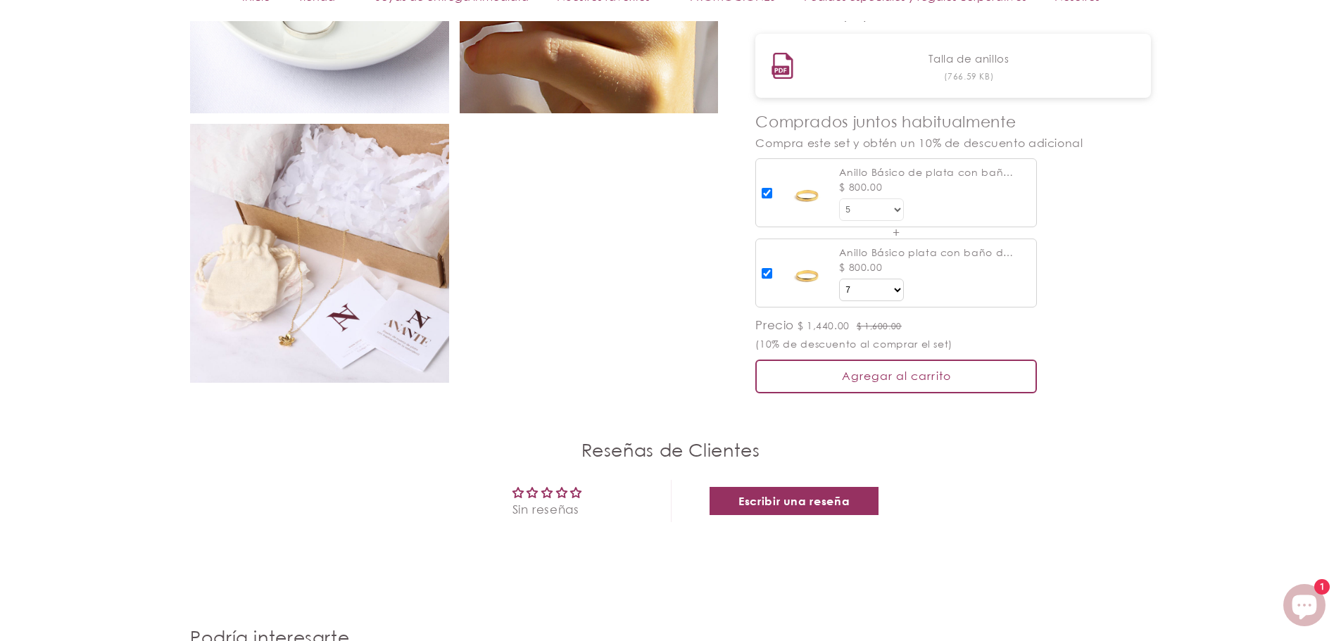
click at [897, 221] on select "Talla 5 5.5 6 6.5 7 7.5 8 8.5 9" at bounding box center [871, 209] width 65 height 23
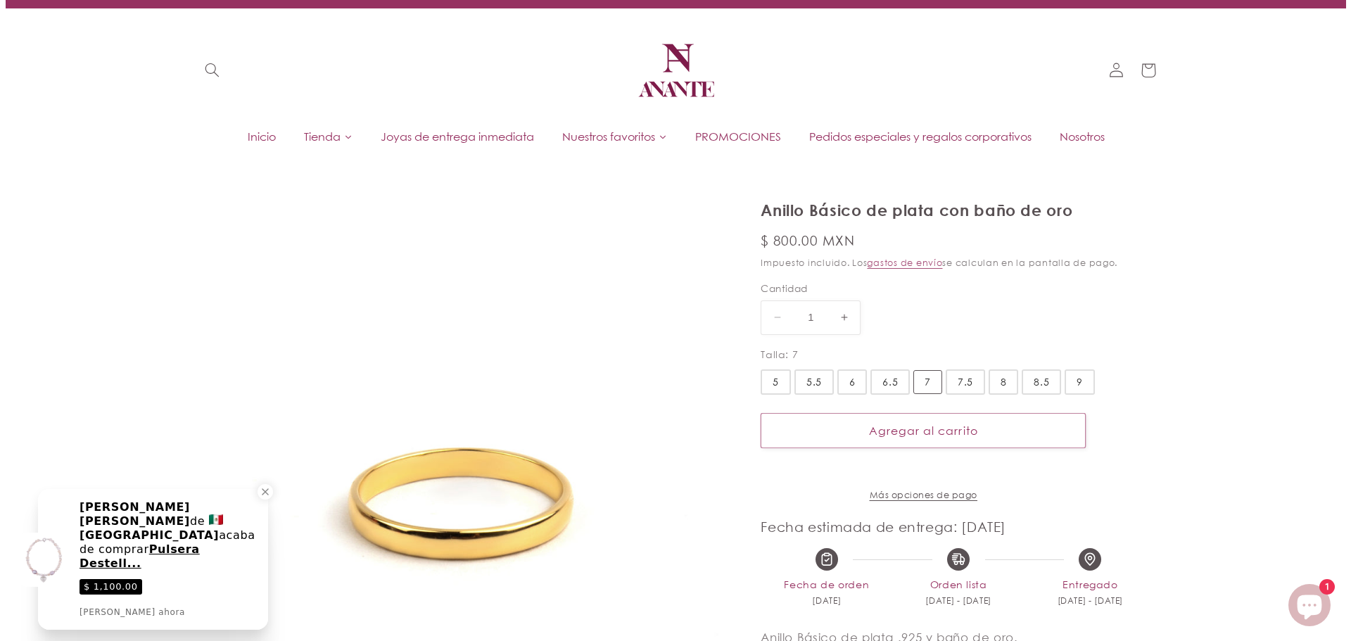
scroll to position [0, 0]
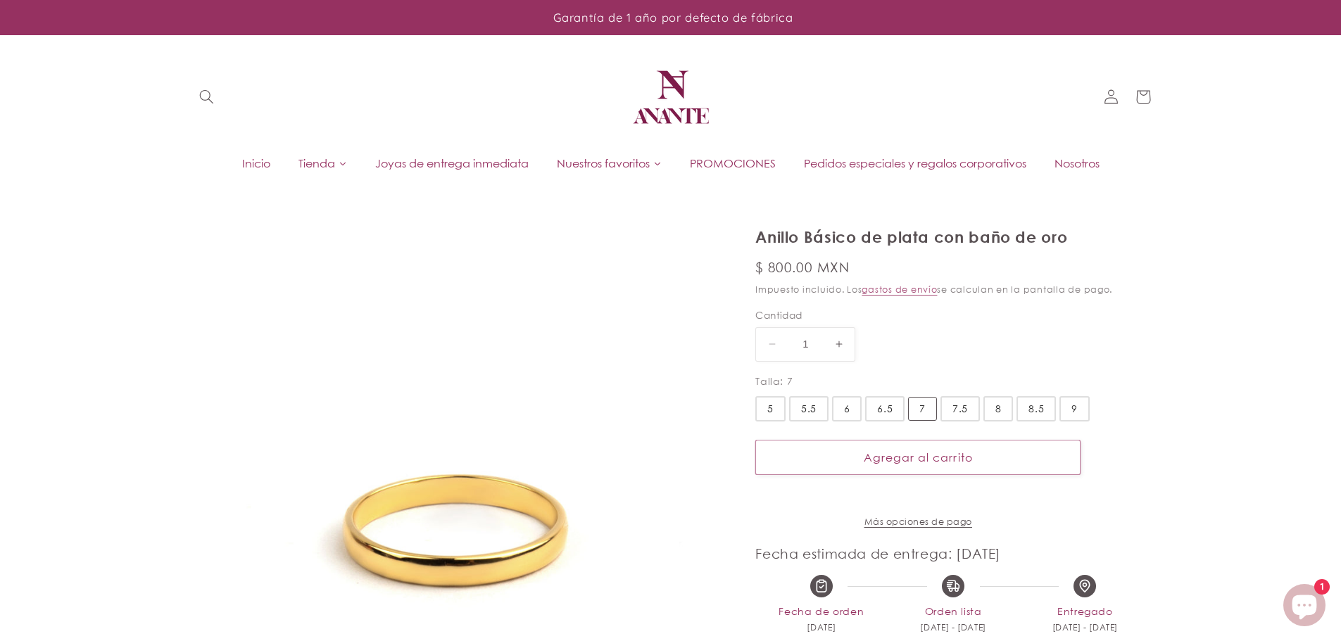
click at [925, 405] on div "7" at bounding box center [922, 409] width 29 height 24
click at [0, 0] on input "7" at bounding box center [0, 0] width 0 height 0
click at [893, 451] on button "Agregar al carrito" at bounding box center [917, 457] width 325 height 34
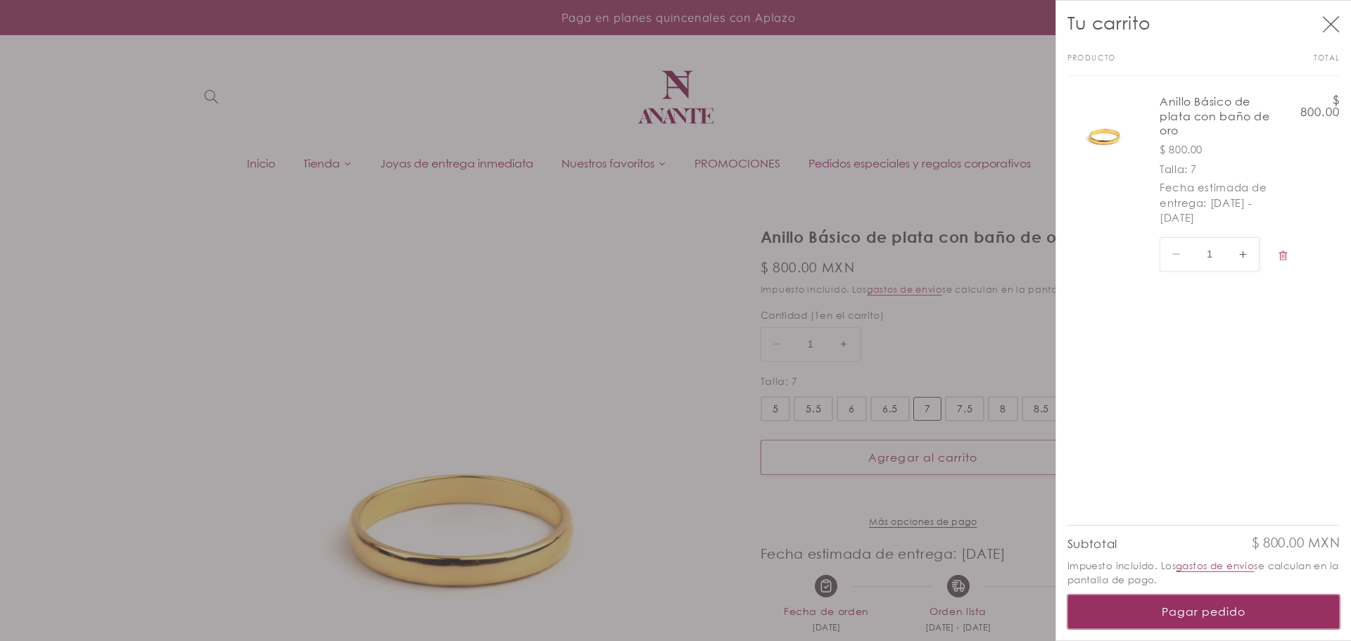
click at [1180, 618] on button "Pagar pedido" at bounding box center [1204, 612] width 273 height 34
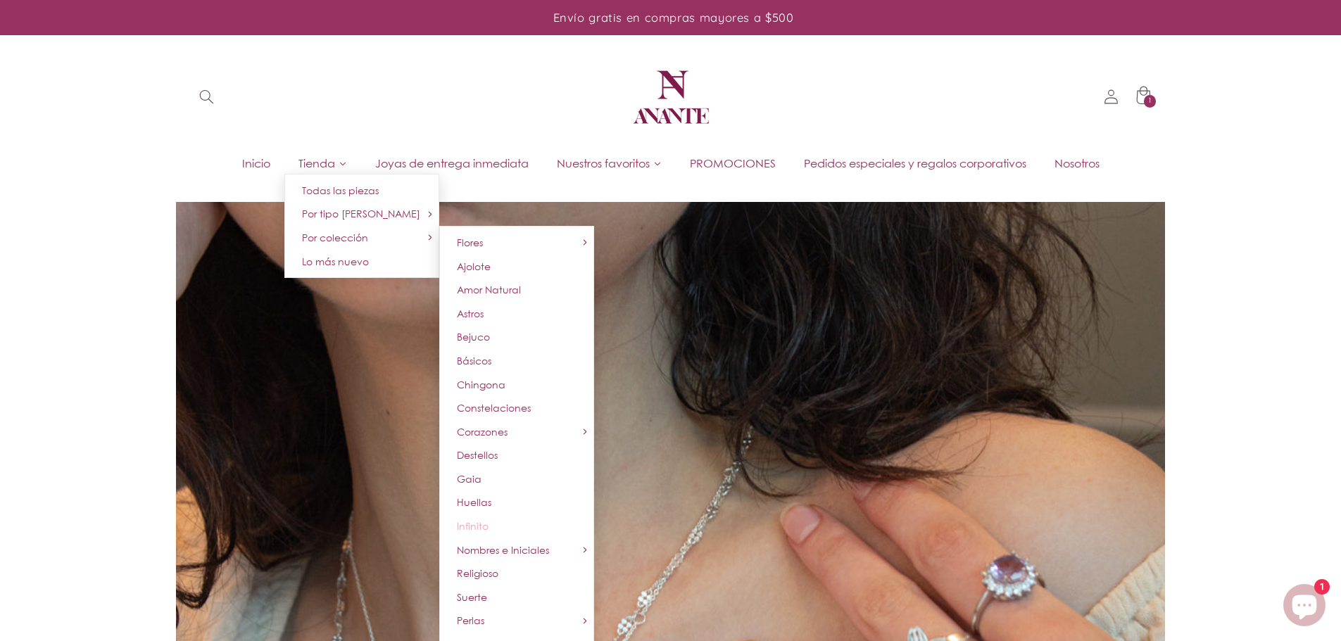
click at [505, 529] on link "Infinito" at bounding box center [516, 526] width 155 height 24
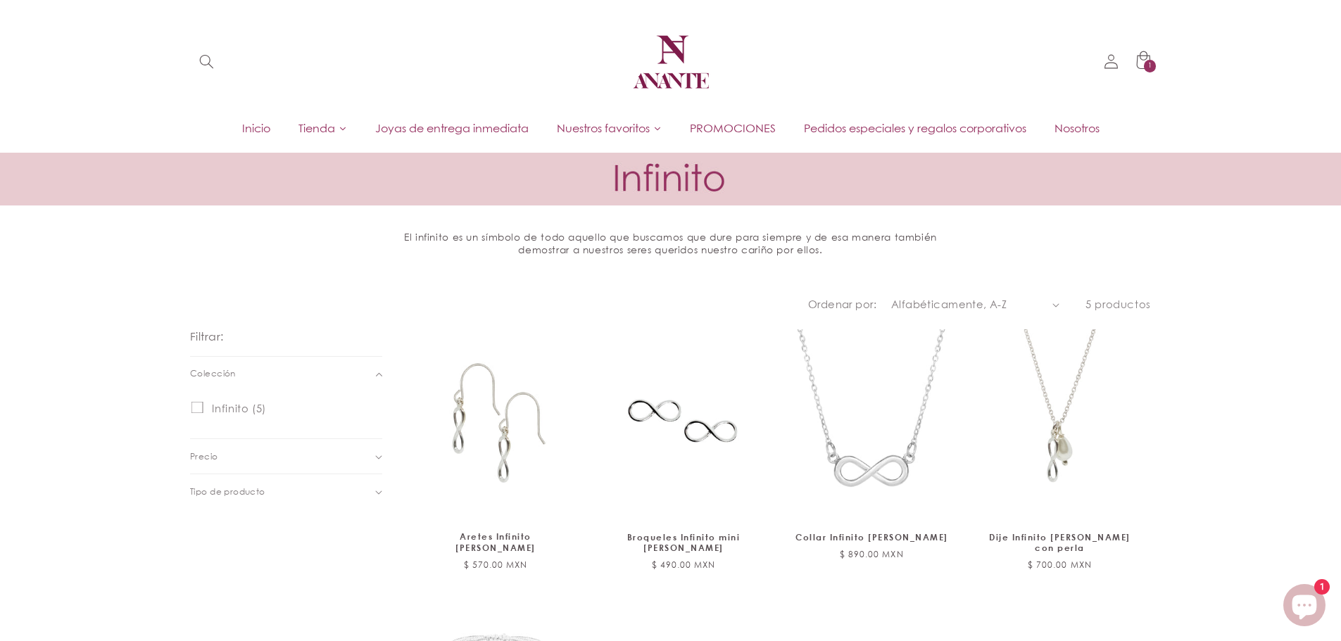
scroll to position [223, 0]
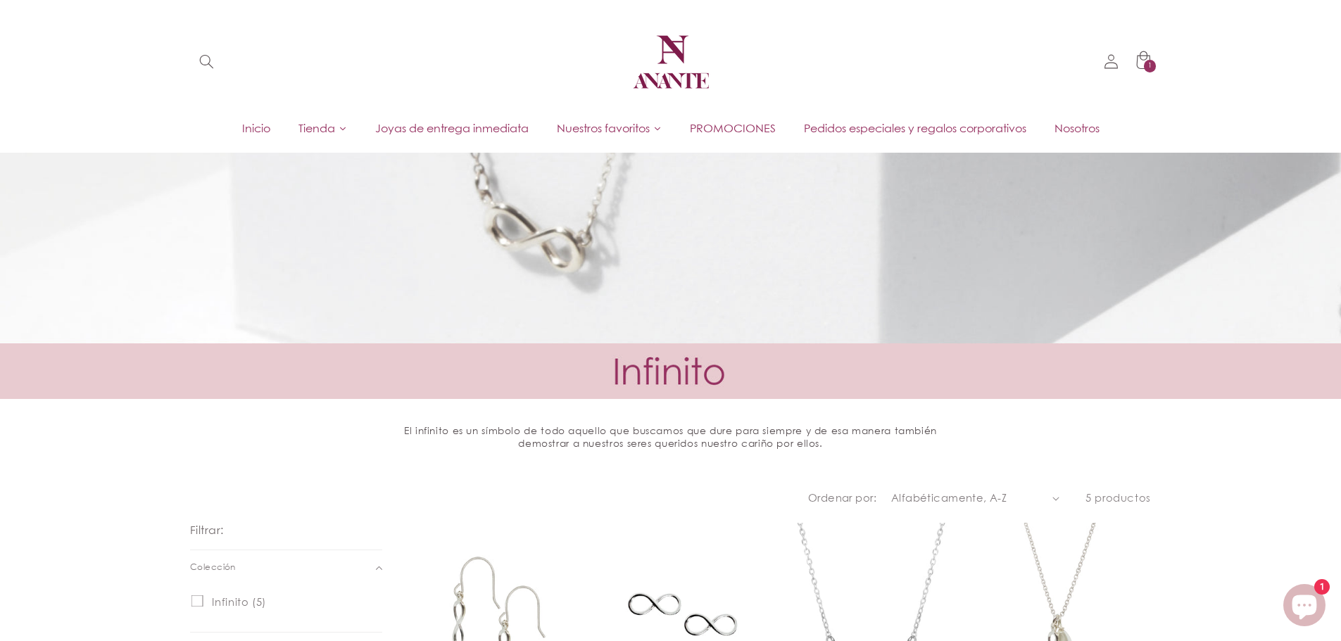
drag, startPoint x: 1346, startPoint y: 161, endPoint x: 1351, endPoint y: 192, distance: 31.3
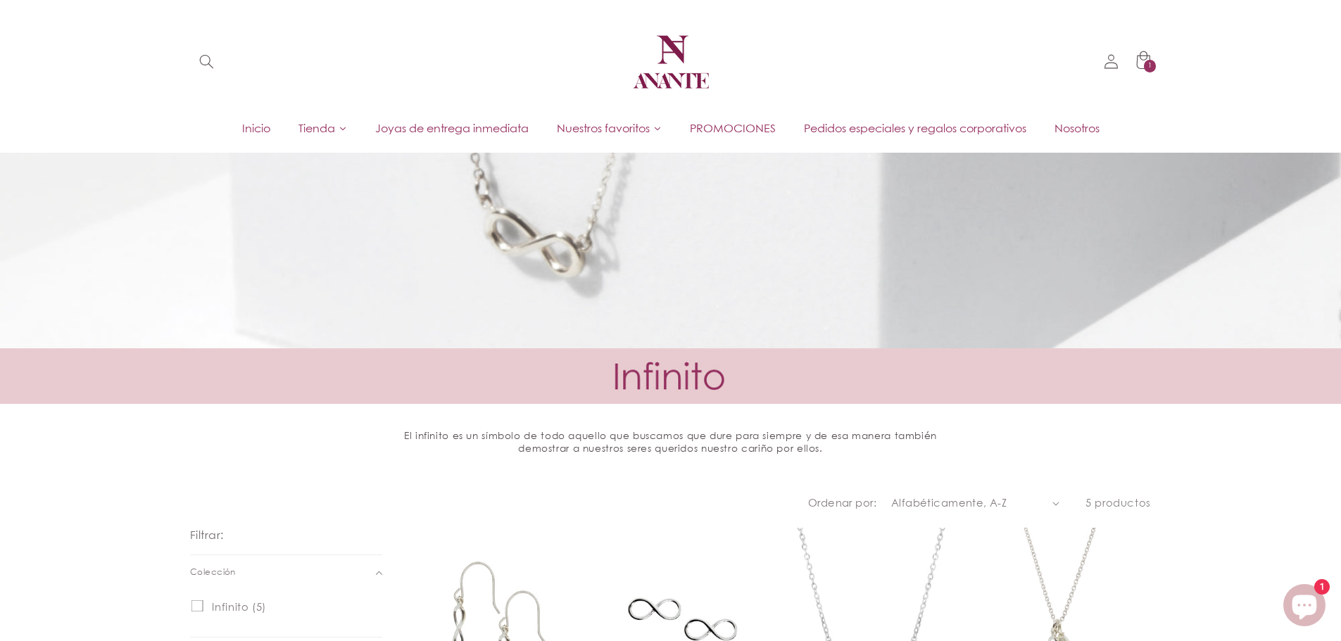
click at [1340, 239] on html "Envío gratis en compras mayores a $500 Garantía de 1 año por defecto de fábrica…" at bounding box center [670, 27] width 1341 height 641
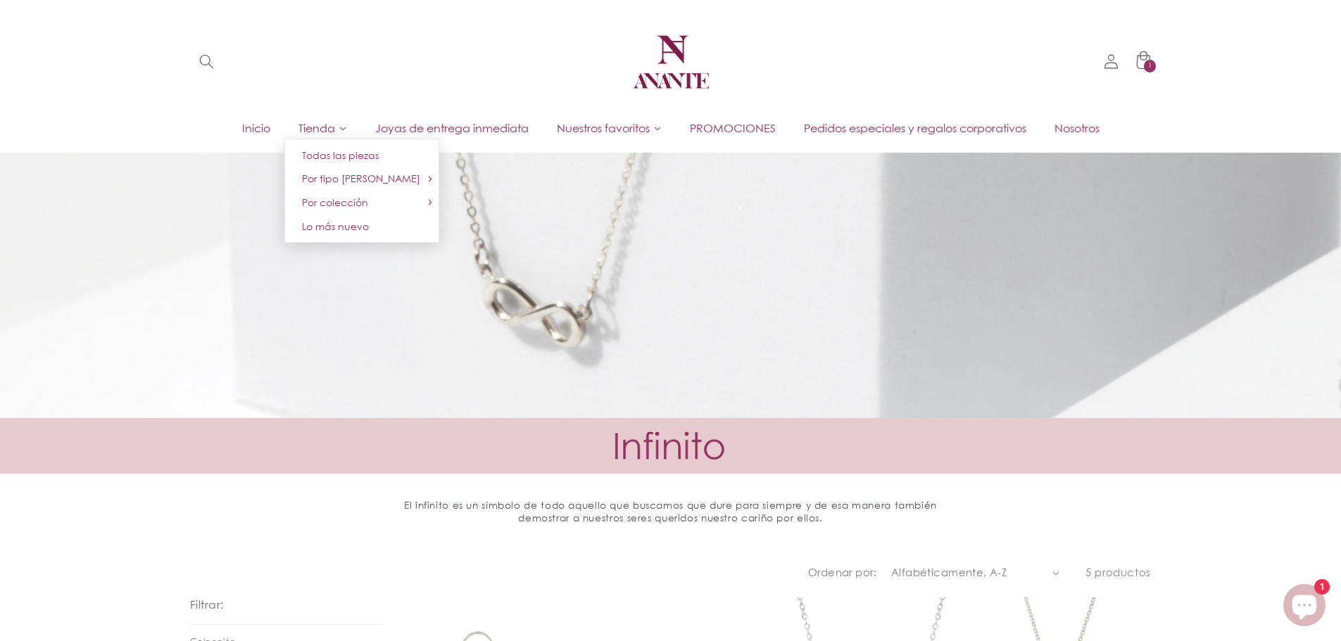
click at [320, 136] on link "Tienda" at bounding box center [322, 128] width 77 height 21
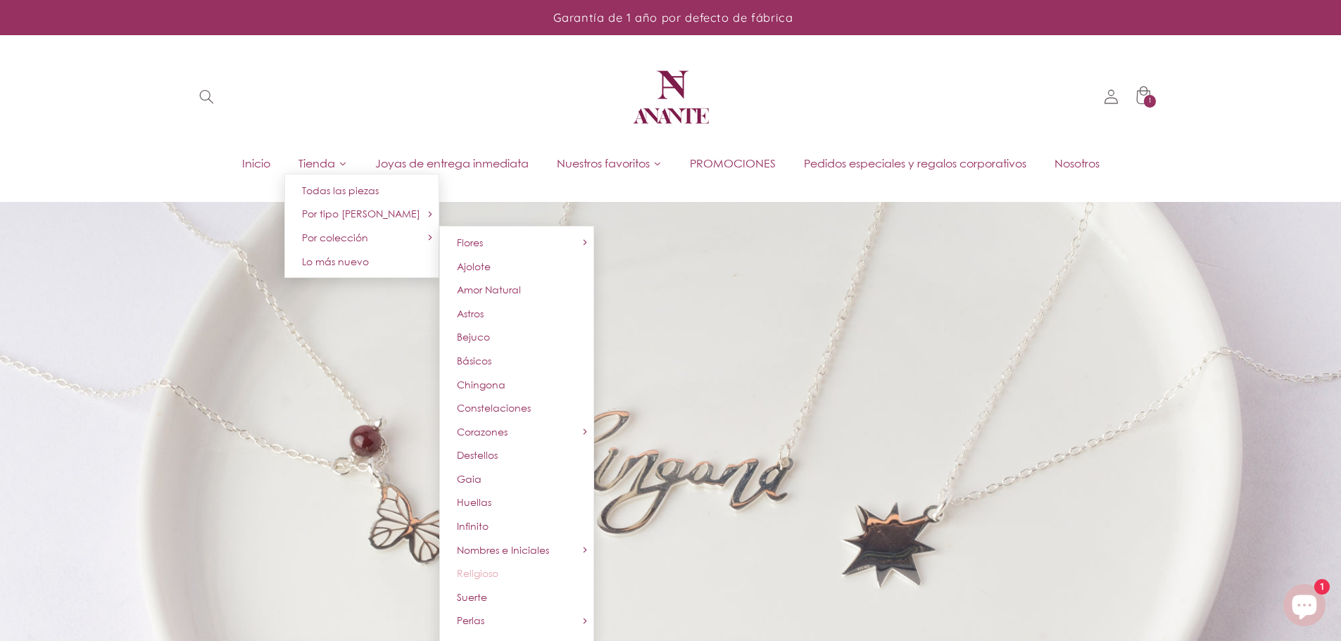
click at [496, 569] on link "Religioso" at bounding box center [516, 574] width 155 height 24
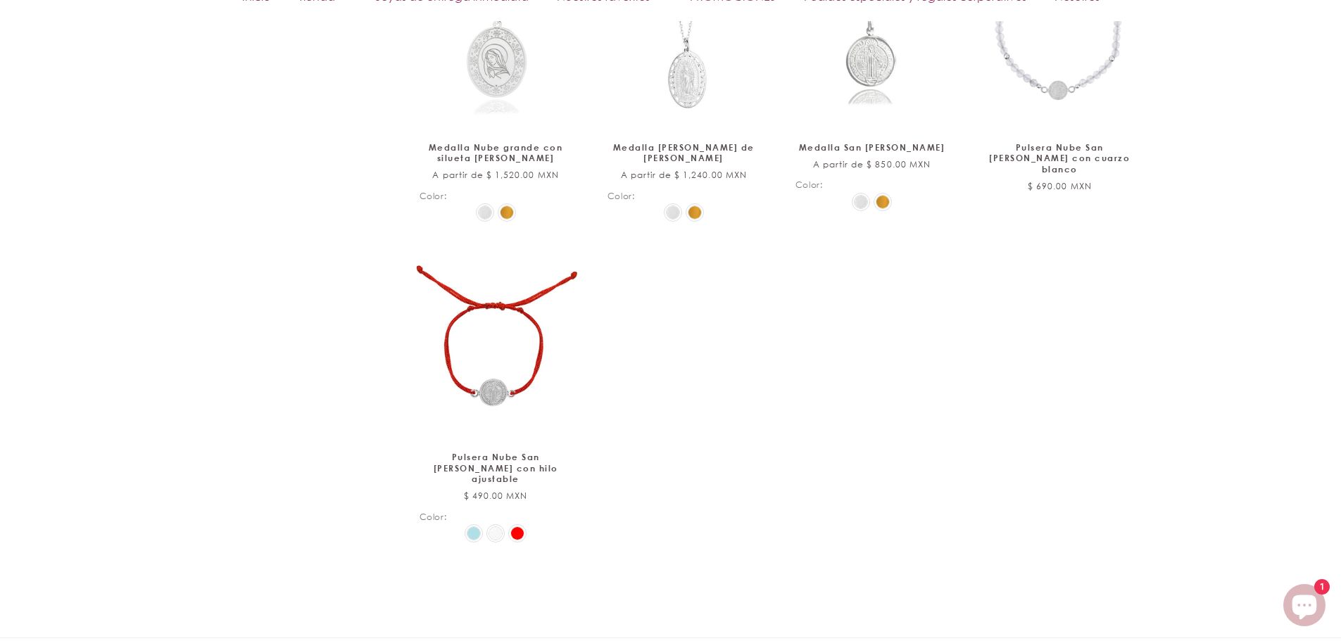
scroll to position [308, 0]
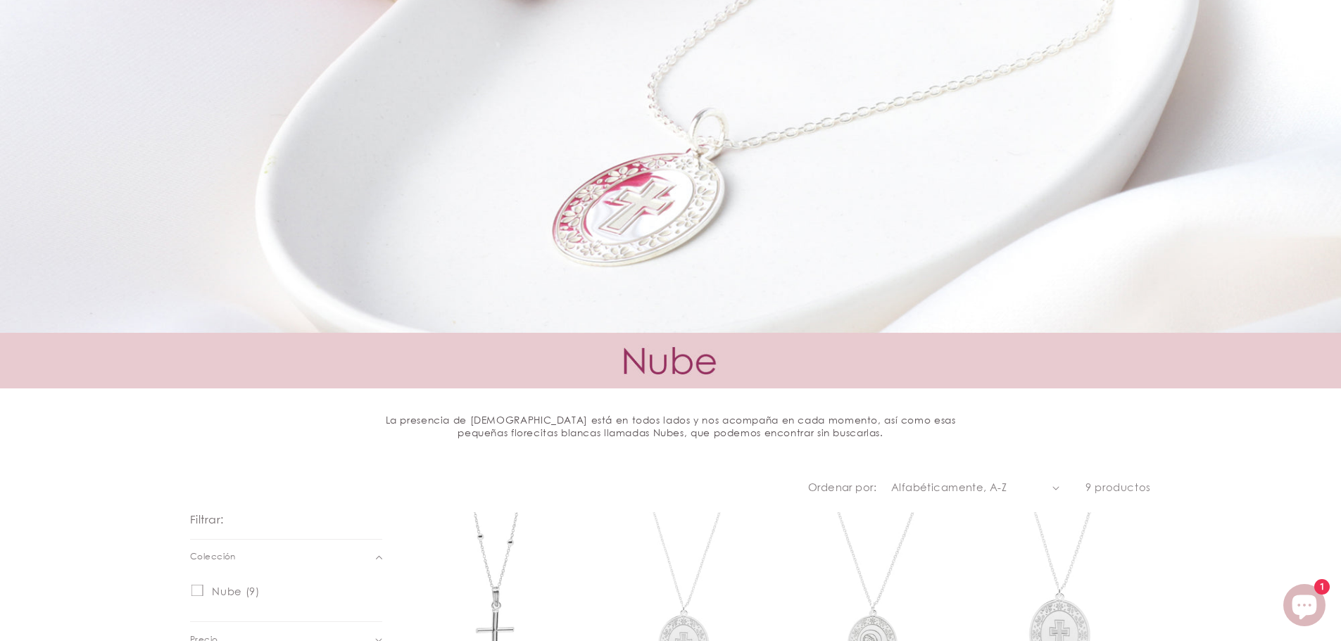
drag, startPoint x: 1348, startPoint y: 129, endPoint x: 1260, endPoint y: 43, distance: 122.9
click at [1340, 102] on html "Envío gratis en compras mayores a $500 Garantía de 1 año por defecto de fábrica…" at bounding box center [670, 12] width 1341 height 641
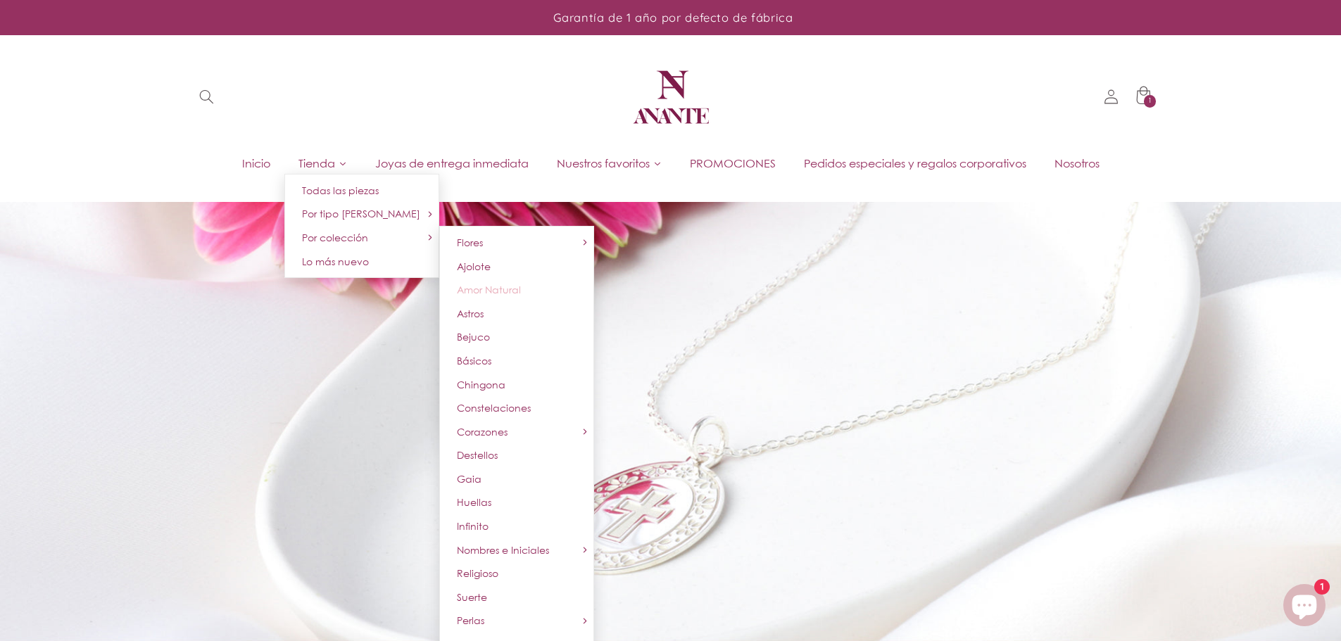
click at [518, 291] on link "Amor Natural" at bounding box center [516, 290] width 155 height 24
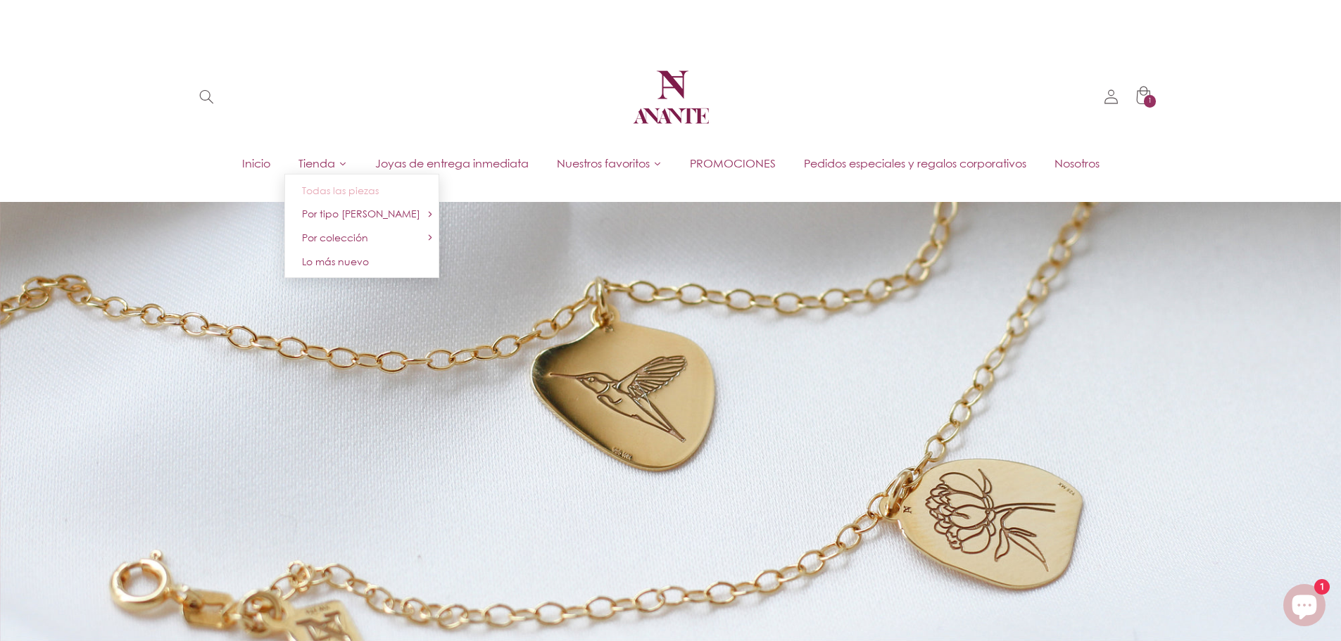
click at [330, 191] on span "Todas las piezas" at bounding box center [340, 190] width 77 height 12
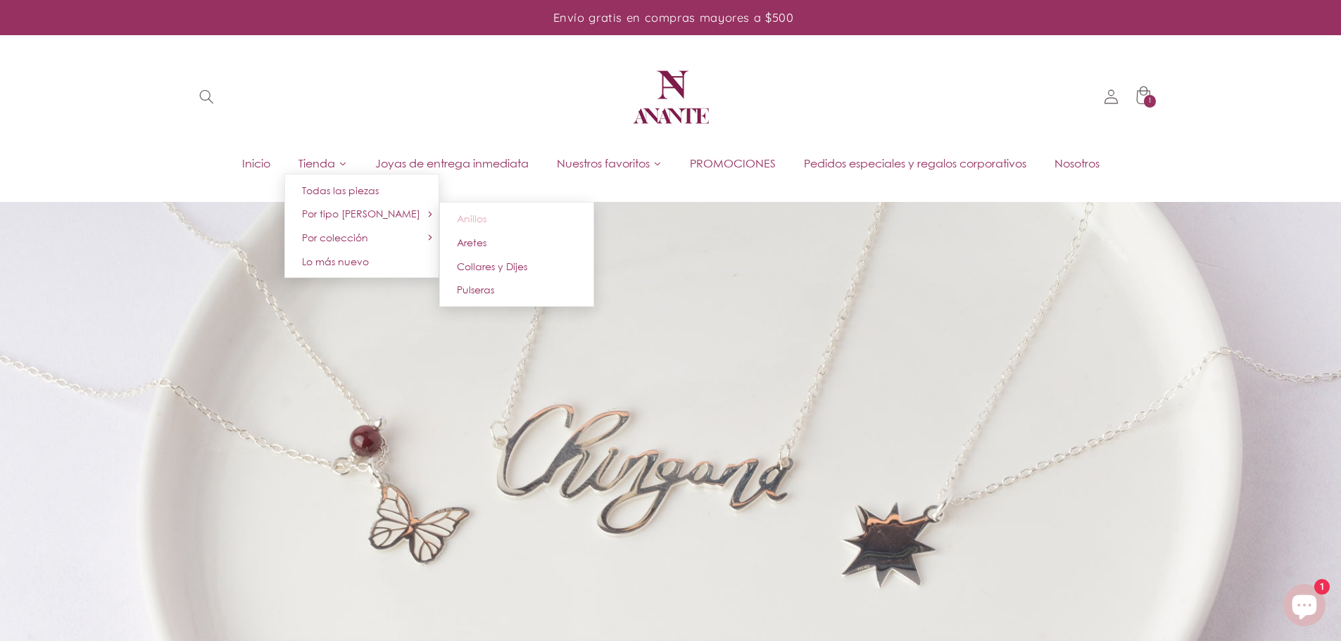
click at [467, 221] on span "Anillos" at bounding box center [472, 219] width 30 height 12
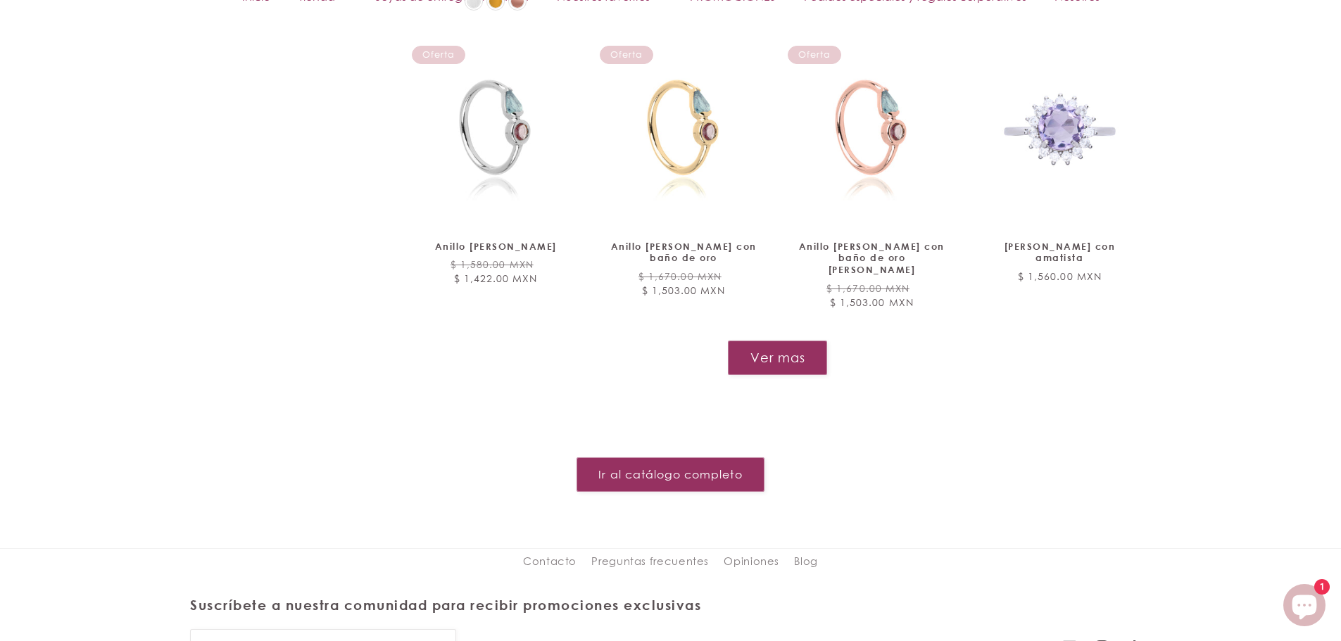
scroll to position [1741, 0]
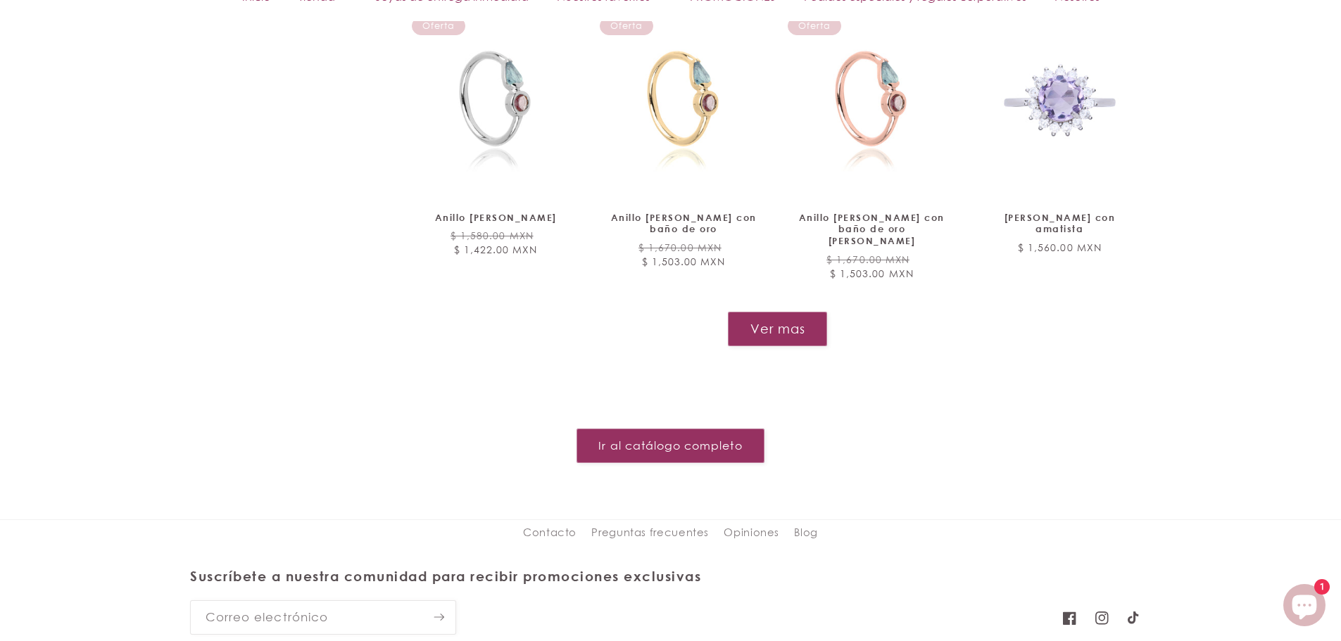
drag, startPoint x: 1347, startPoint y: 267, endPoint x: 1351, endPoint y: 550, distance: 282.9
click at [776, 312] on button "Ver mas" at bounding box center [777, 329] width 101 height 34
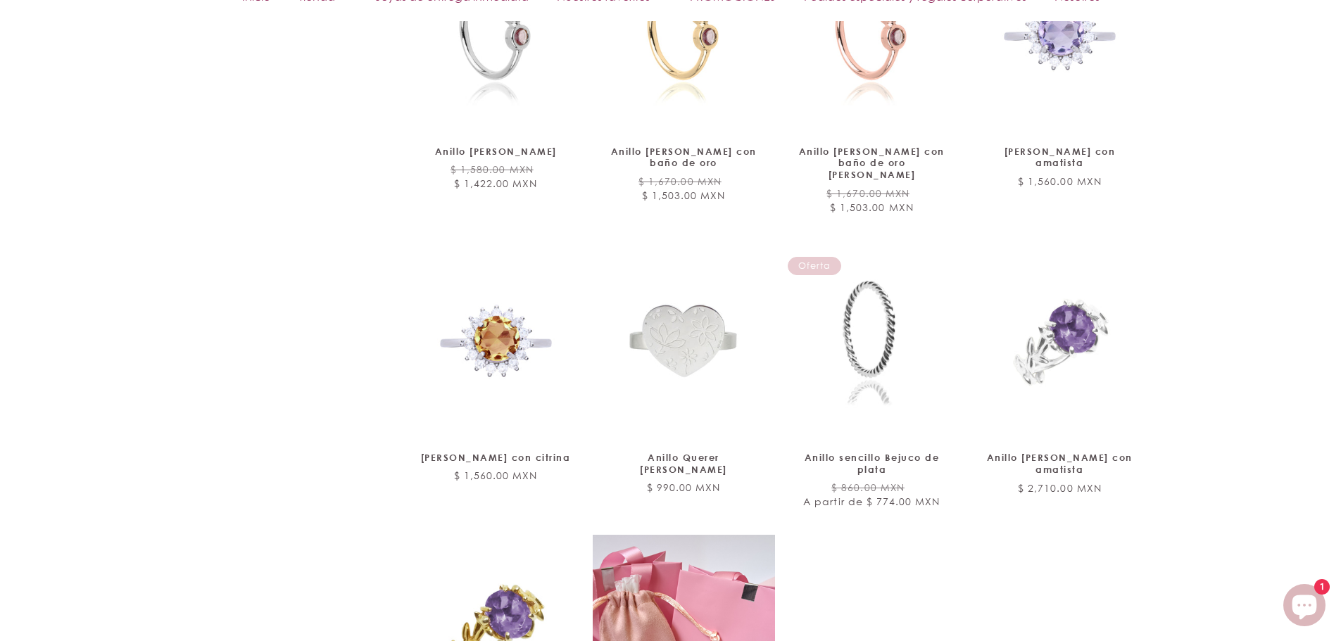
scroll to position [2406, 0]
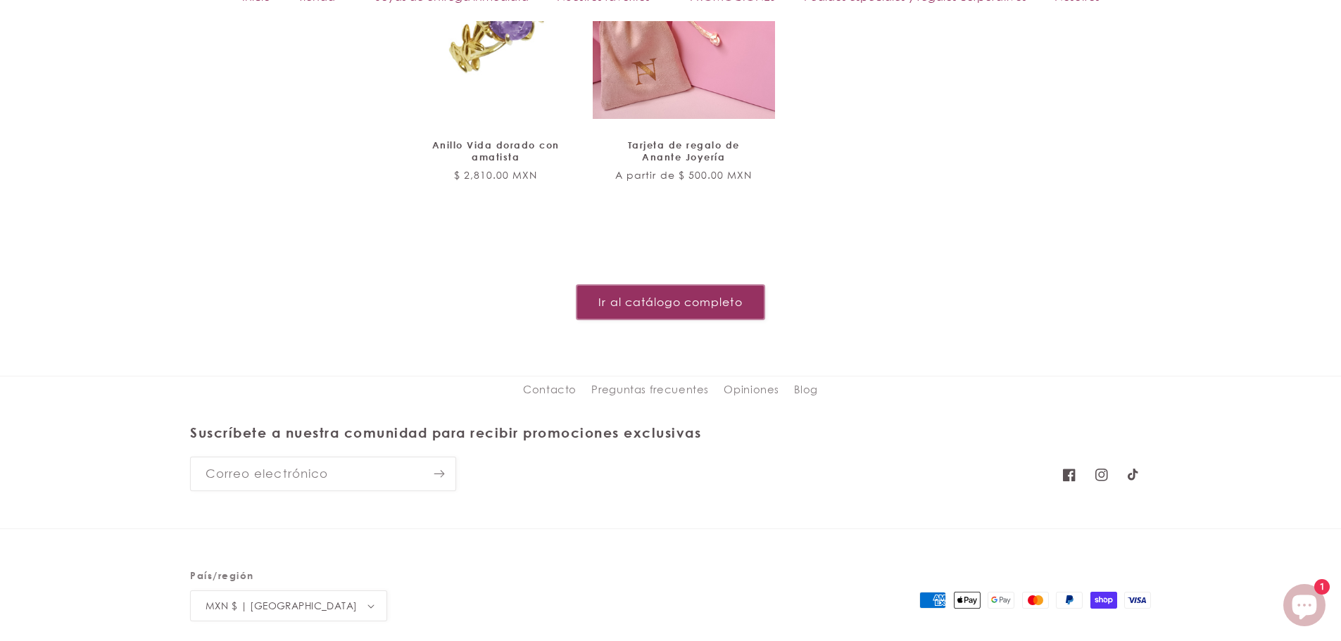
click at [711, 285] on link "Ir al catálogo completo" at bounding box center [670, 302] width 188 height 34
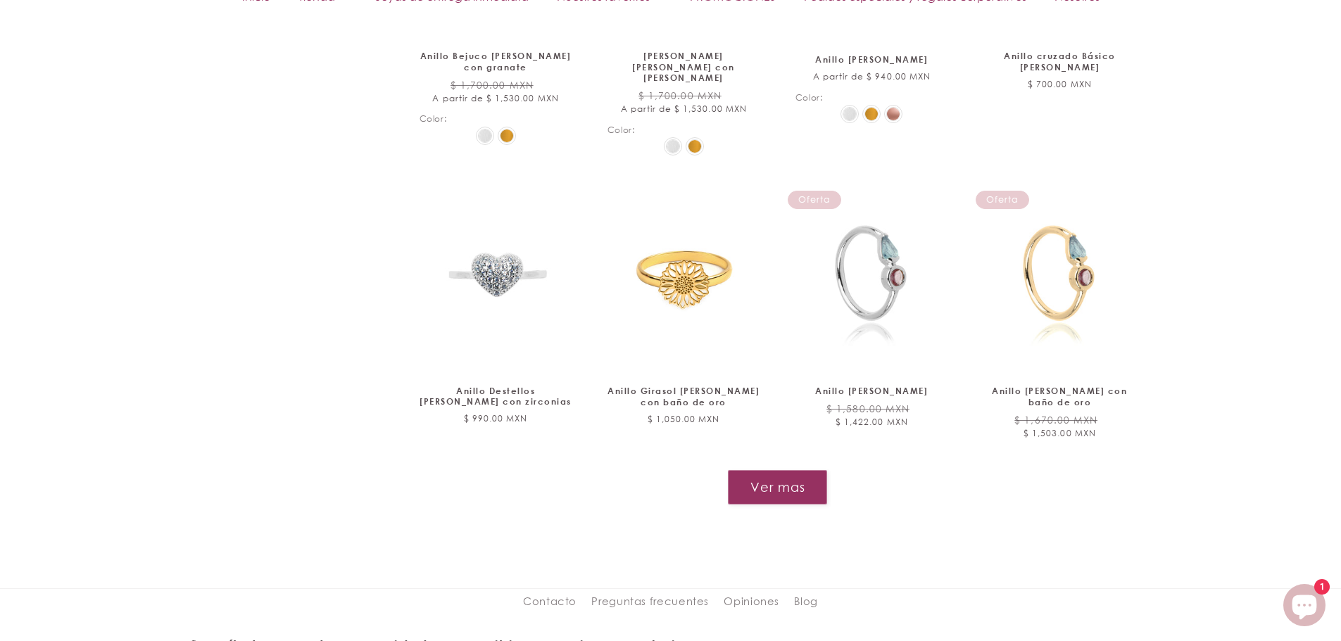
scroll to position [1522, 0]
click at [751, 468] on button "Ver mas" at bounding box center [777, 485] width 99 height 34
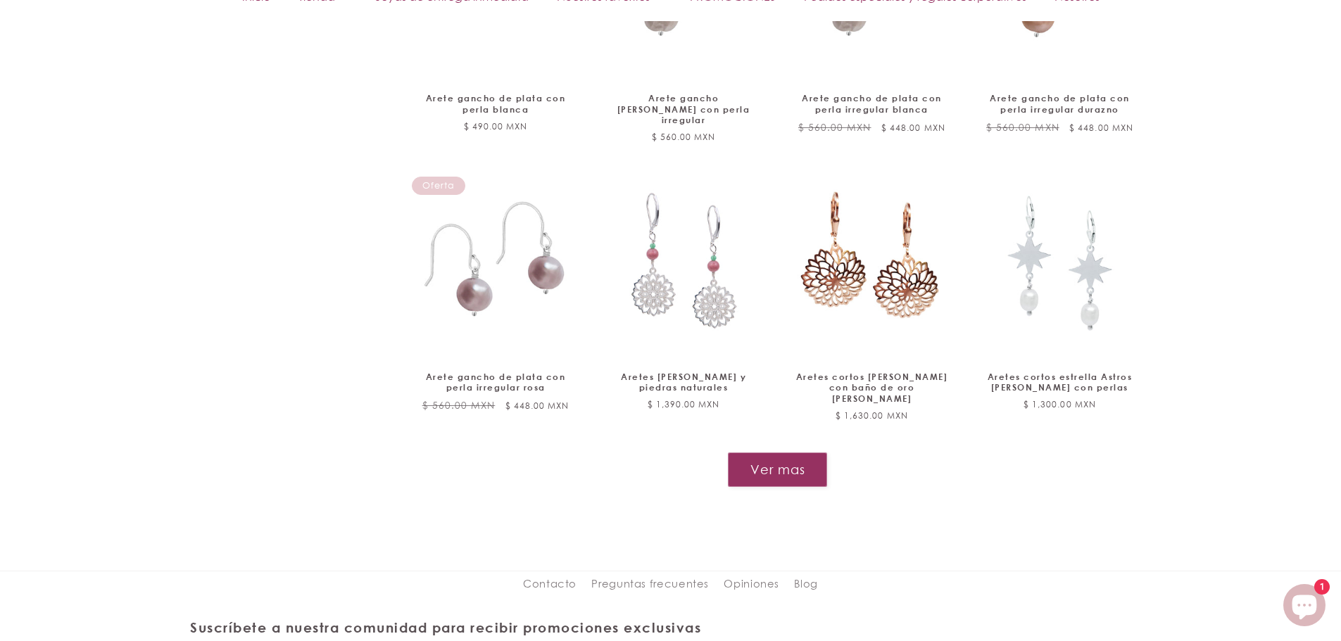
scroll to position [2753, 0]
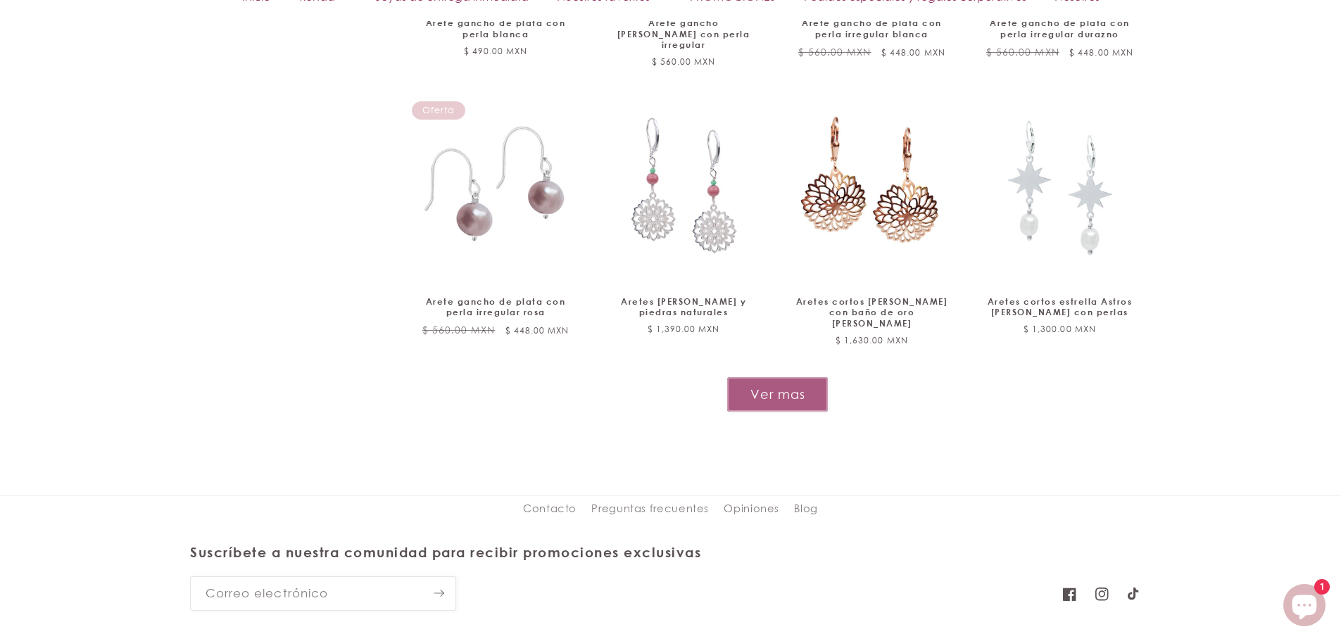
click at [815, 377] on button "Ver mas" at bounding box center [777, 394] width 101 height 34
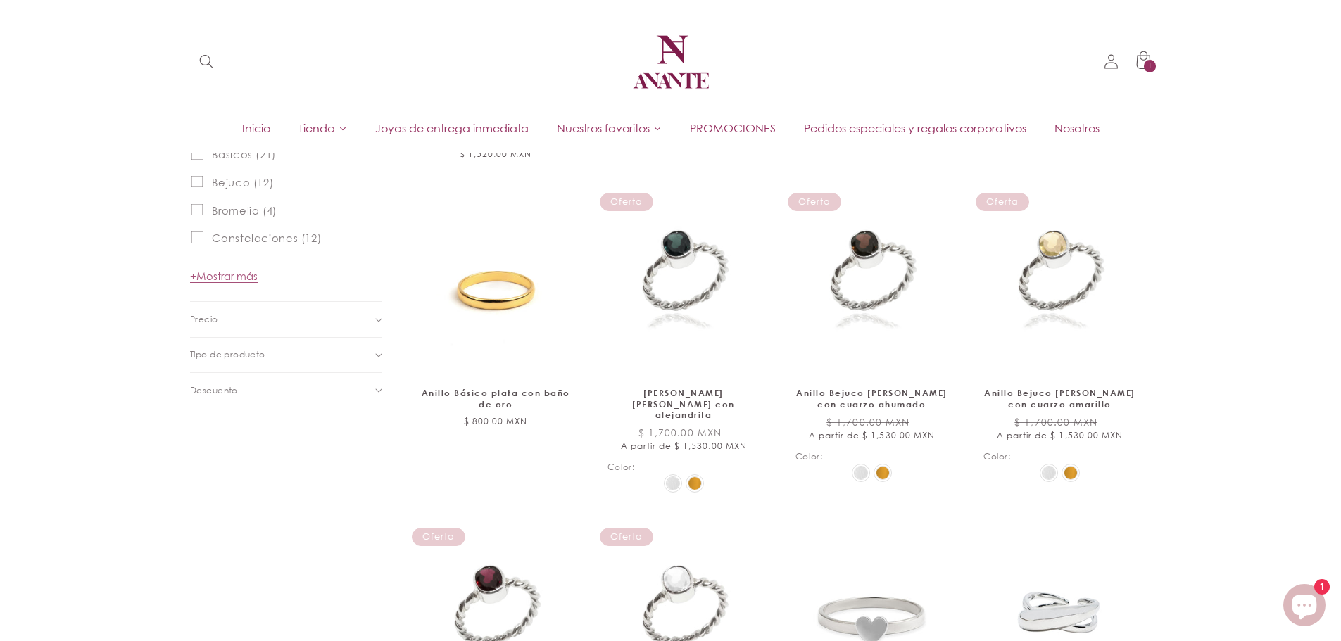
scroll to position [842, 0]
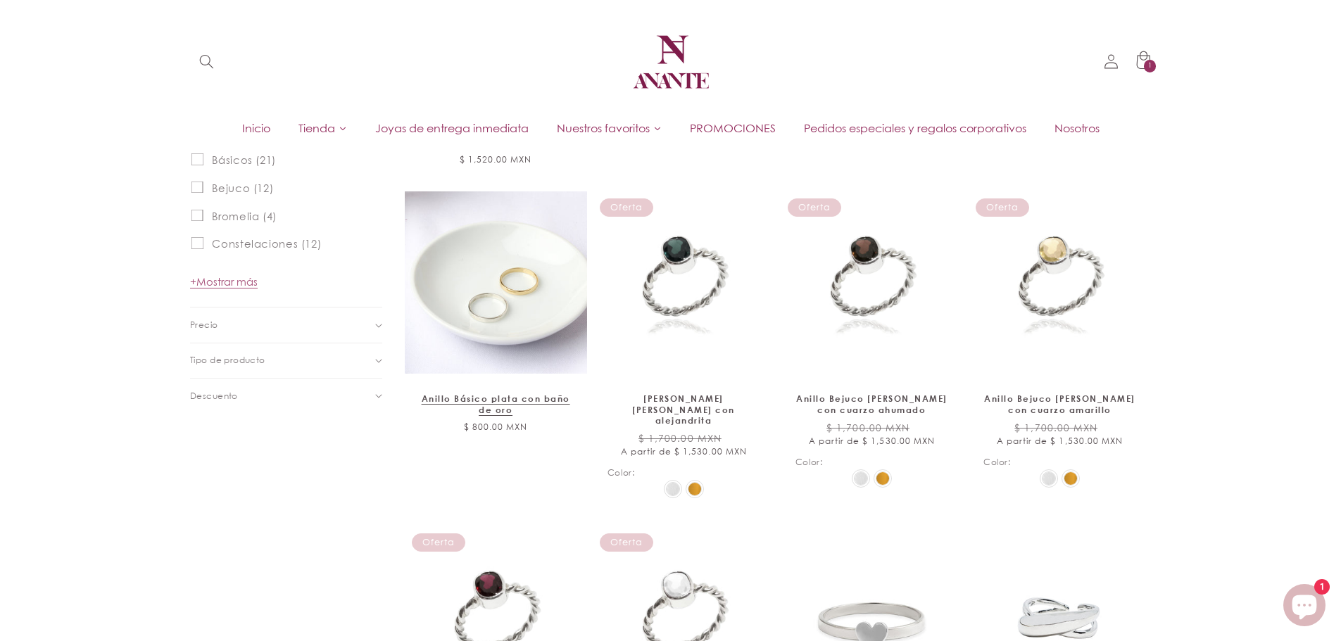
click at [491, 393] on link "Anillo Básico plata con baño de oro" at bounding box center [495, 404] width 153 height 22
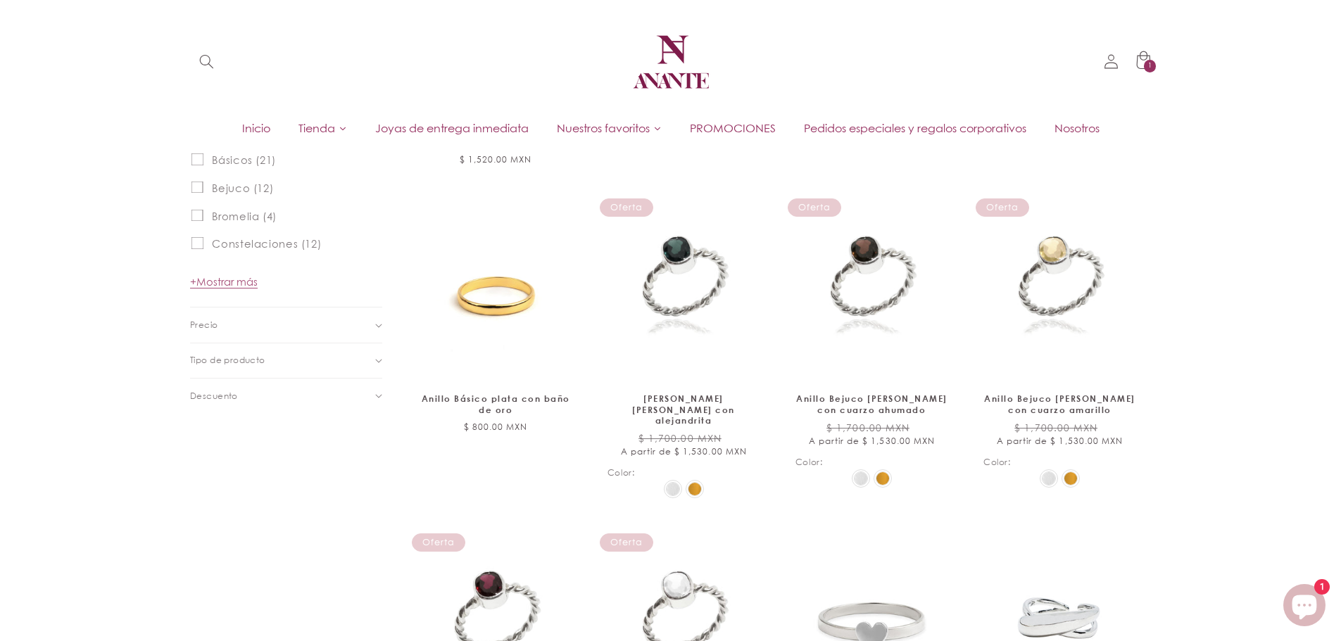
scroll to position [838, 0]
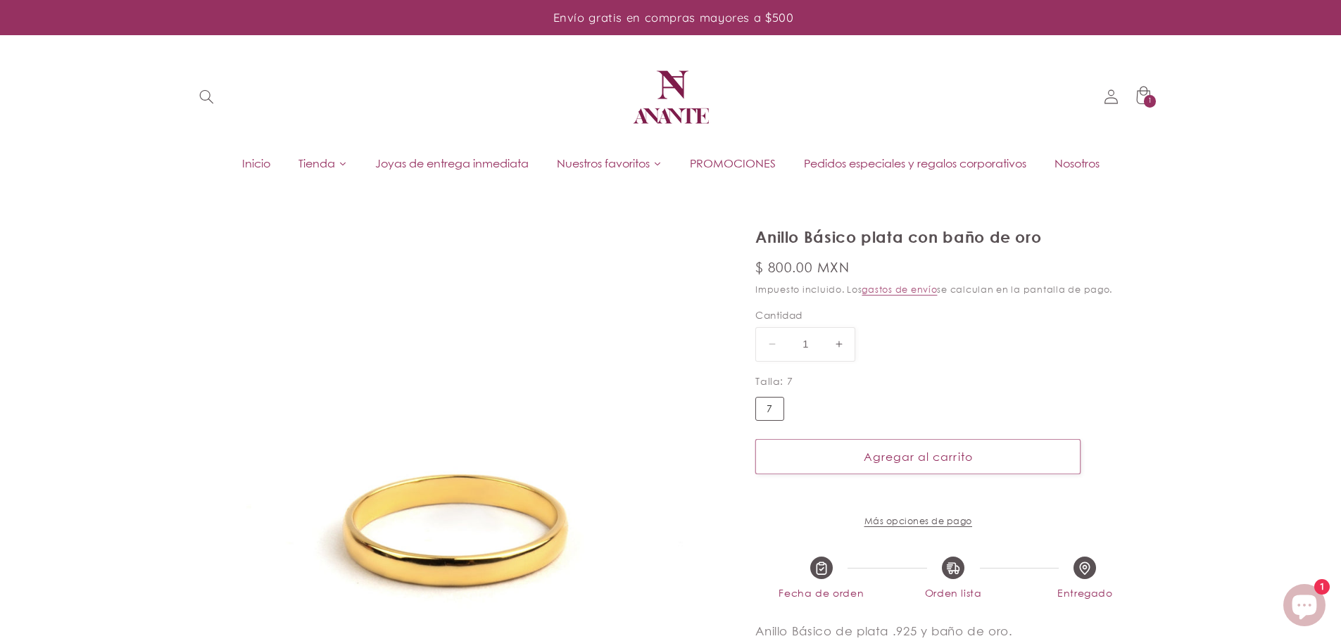
select select "{"isForProduct":true,"id":43922359845018,"title":"7","available":true,"price":8…"
select select "{"isForProduct":false,"id":43715634987162,"title":"5","available":true,"price":…"
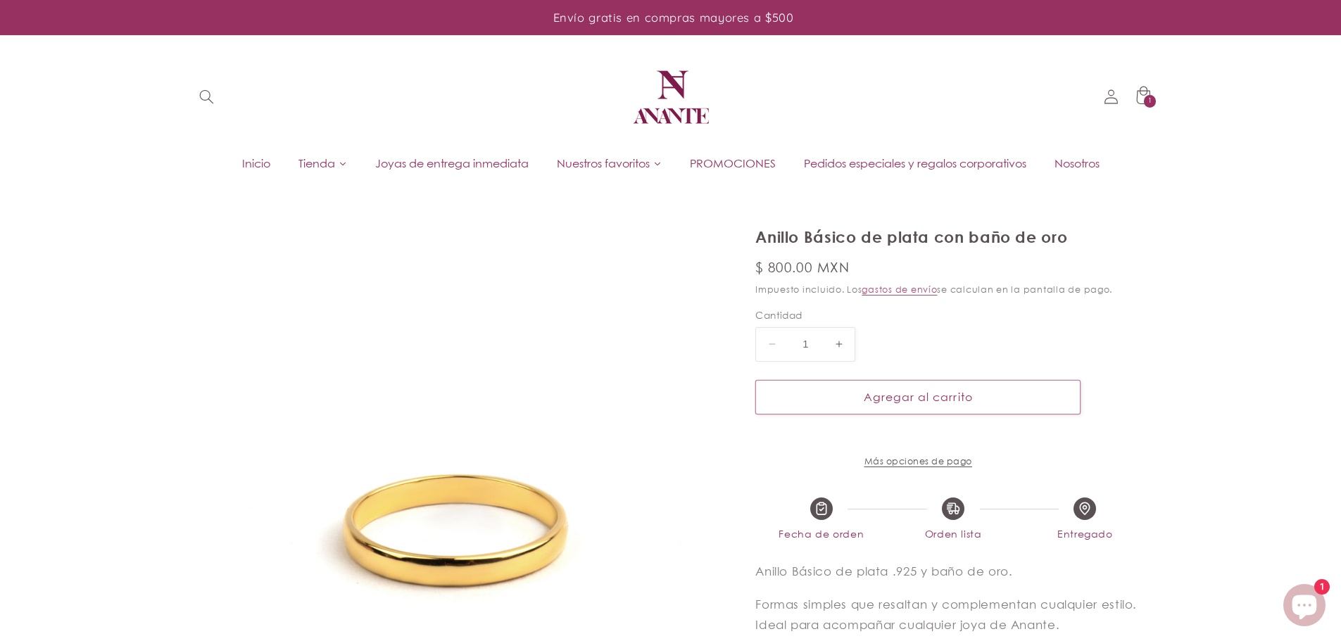
select select "{"isForProduct":true,"id":43715634004122,"title":"5","available":true,"price":8…"
select select "{"isForProduct":false,"id":43922359845018,"title":"7","available":true,"price":…"
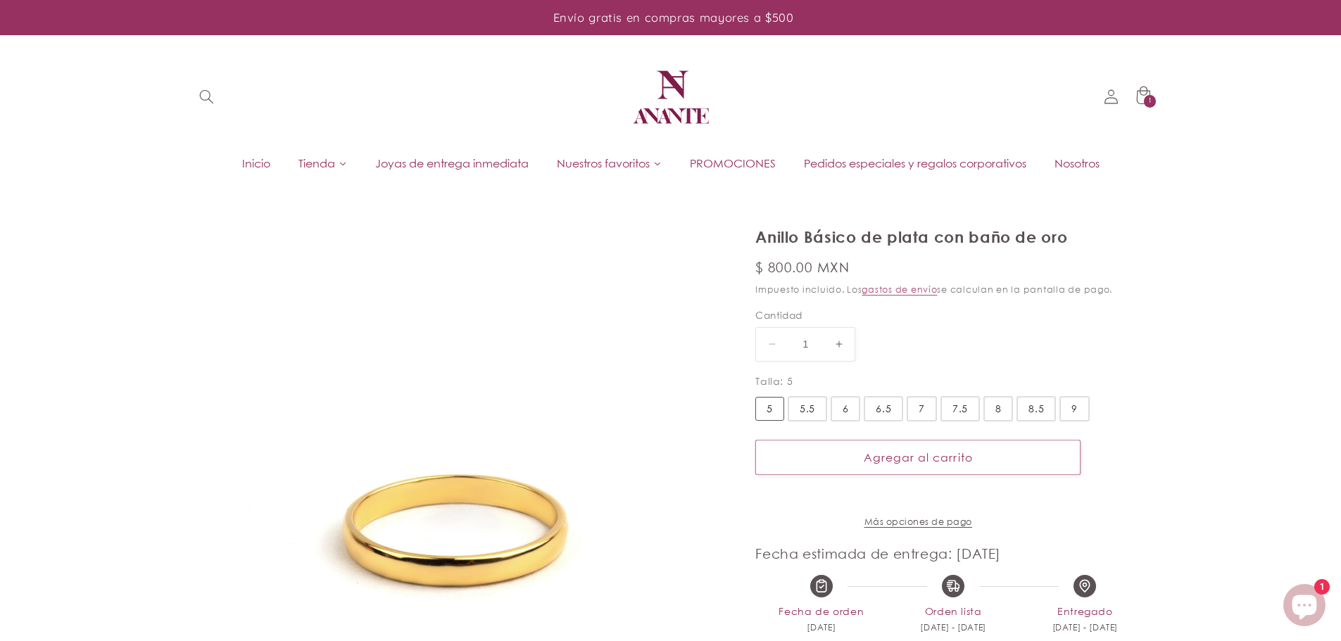
click at [1072, 407] on div "9" at bounding box center [1074, 408] width 6 height 15
click at [0, 0] on input "9" at bounding box center [0, 0] width 0 height 0
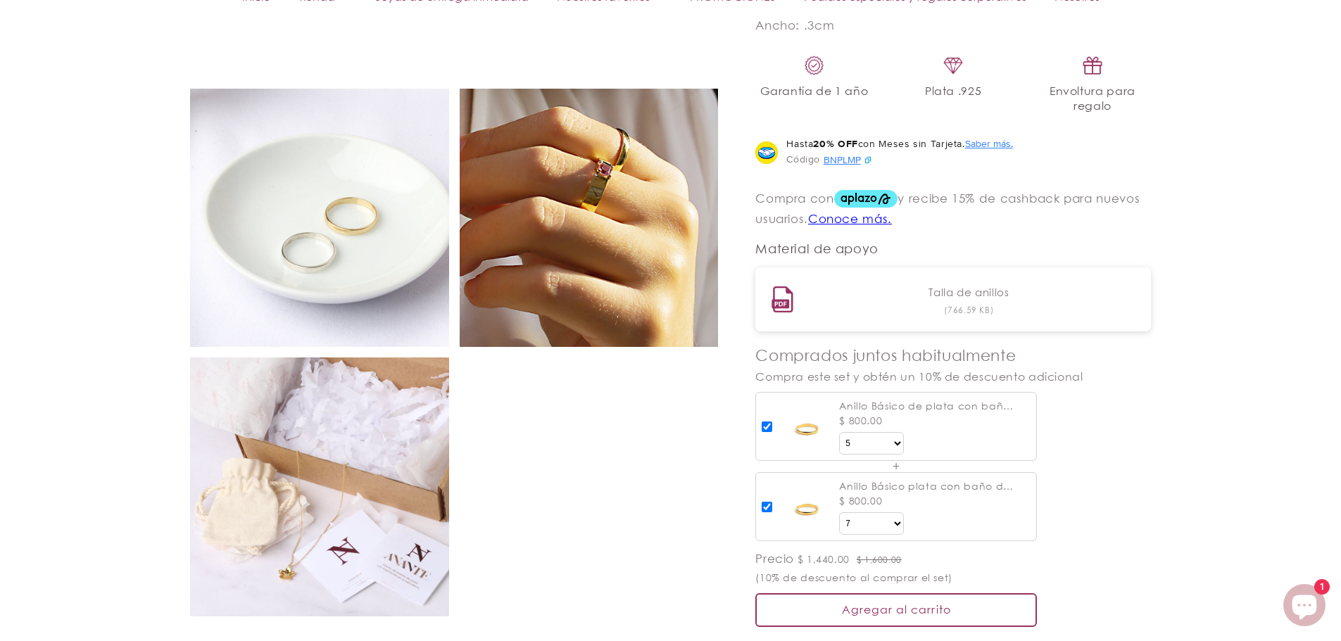
scroll to position [854, 0]
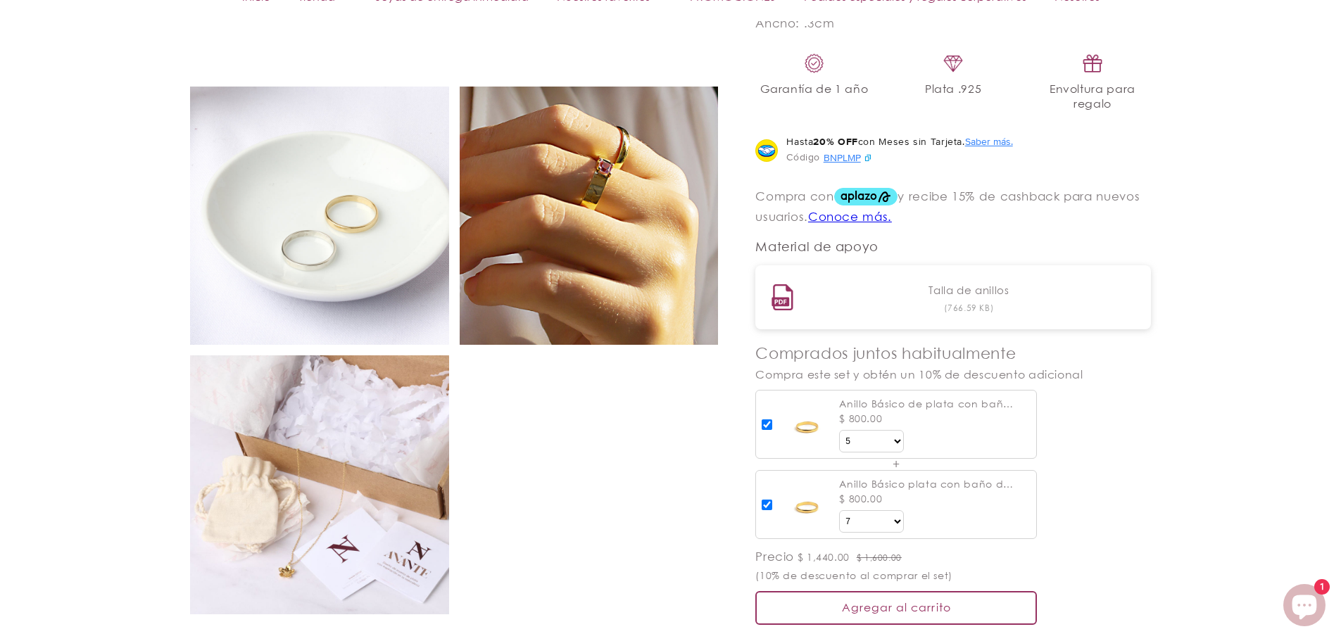
click at [919, 623] on div "Agregar al carrito" at bounding box center [896, 608] width 282 height 34
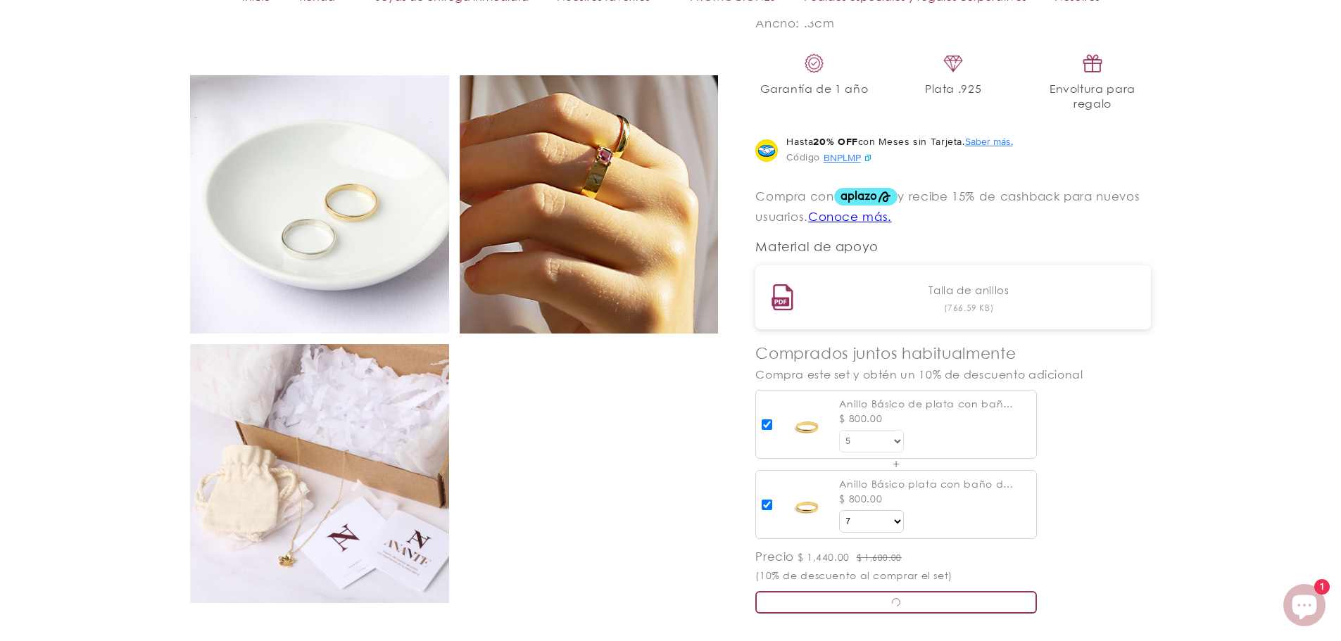
click at [898, 453] on select "Talla 5 5.5 6 6.5 7 7.5 8 8.5 9" at bounding box center [871, 441] width 65 height 23
click at [839, 443] on select "Talla 5 5.5 6 6.5 7 7.5 8 8.5 9" at bounding box center [871, 441] width 65 height 23
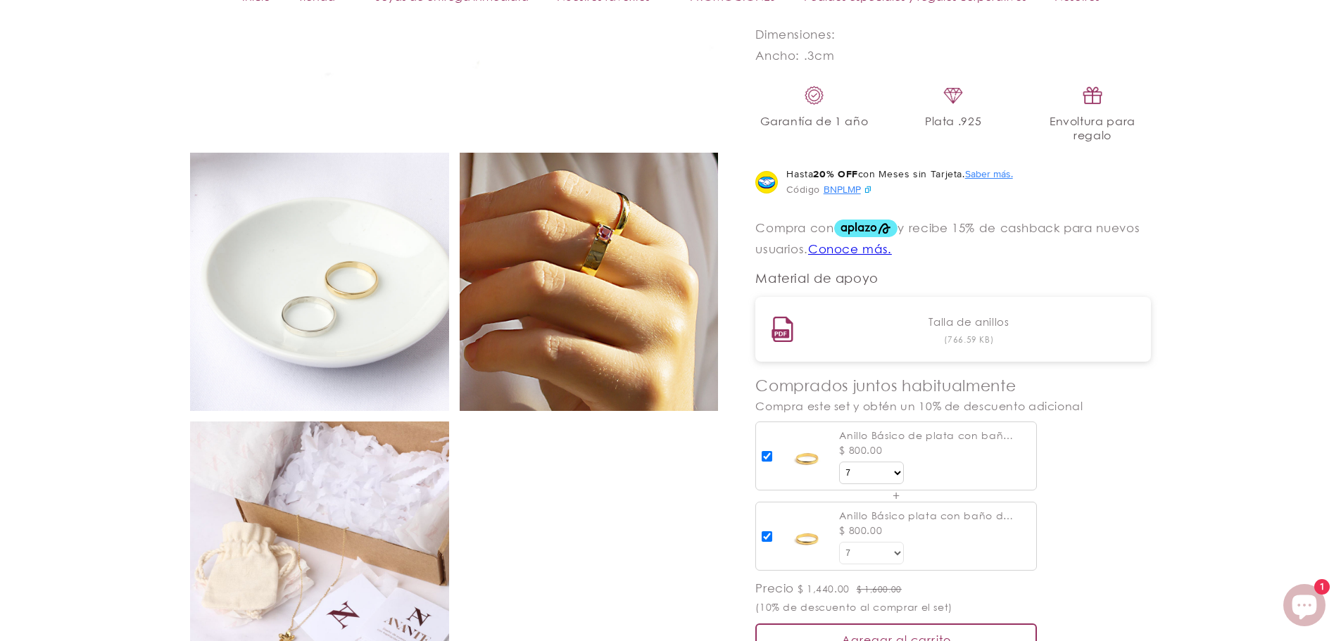
click at [893, 564] on select "Talla 7" at bounding box center [871, 553] width 65 height 23
click at [839, 556] on select "Talla 7" at bounding box center [871, 553] width 65 height 23
click at [888, 484] on select "Talla 5 5.5 6 6.5 7 7.5 8 8.5 9" at bounding box center [871, 473] width 65 height 23
select select "{"isForProduct":true,"id":43715634200730,"title":"8","available":true,"price":8…"
click at [839, 476] on select "Talla 5 5.5 6 6.5 7 7.5 8 8.5 9" at bounding box center [871, 473] width 65 height 23
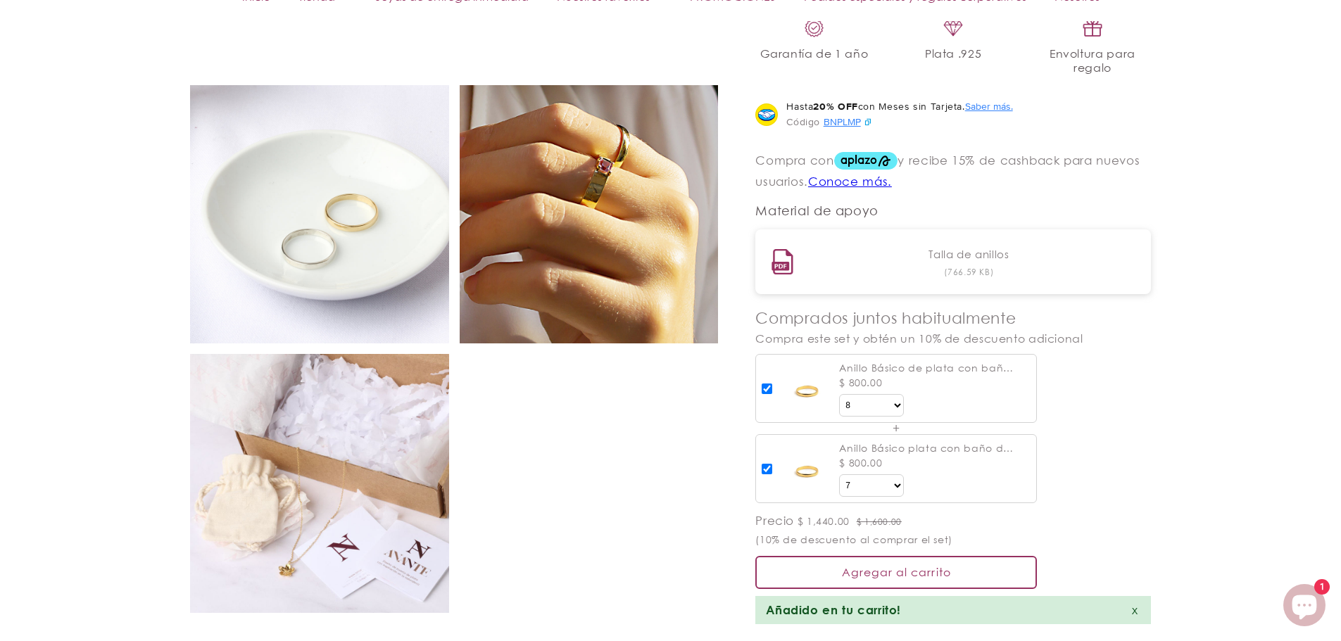
scroll to position [1371, 0]
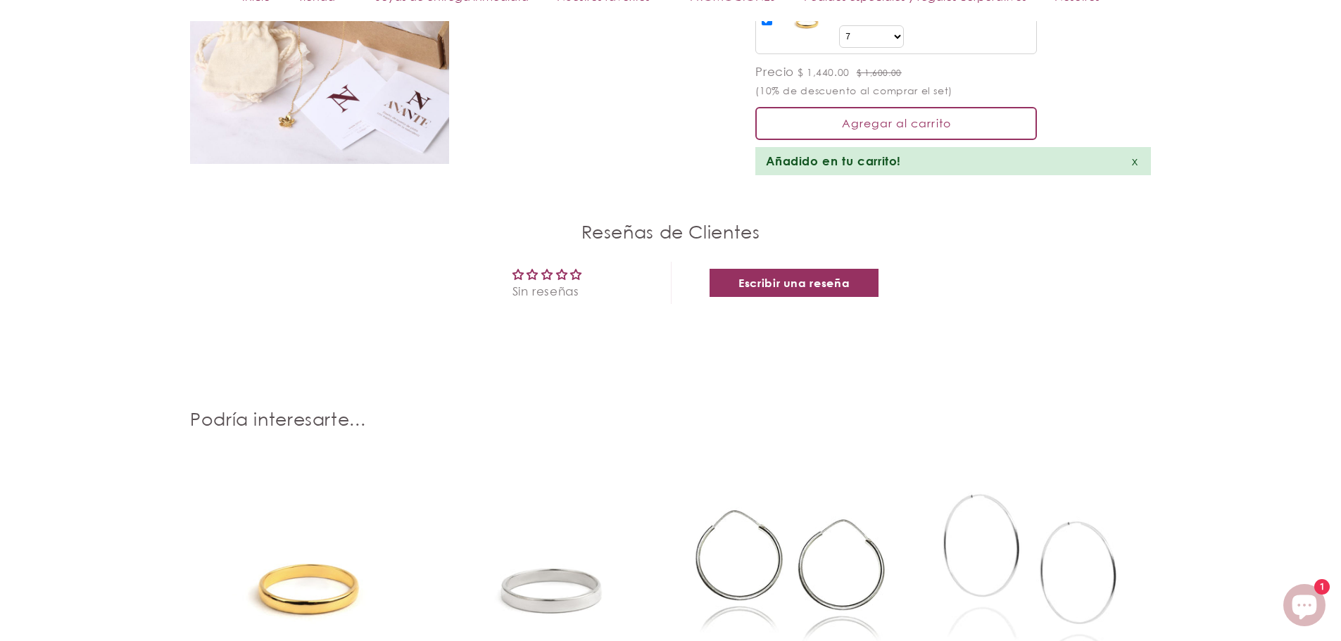
click at [892, 141] on div "Agregar al carrito" at bounding box center [896, 124] width 282 height 34
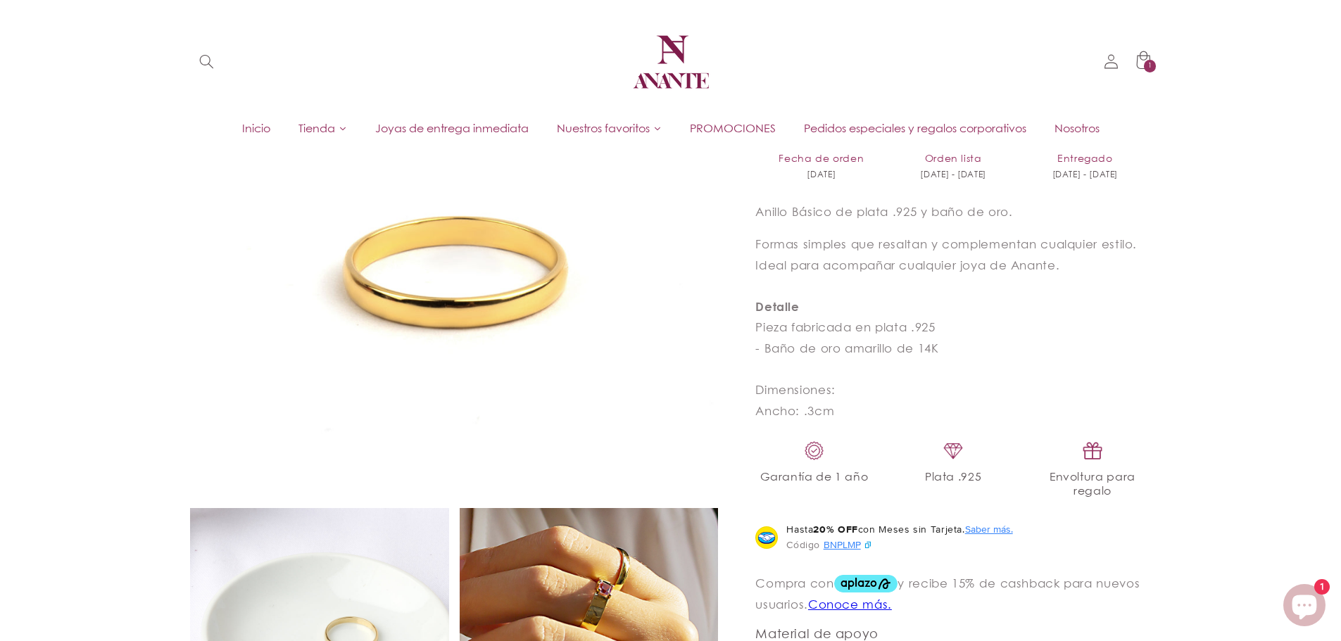
scroll to position [201, 0]
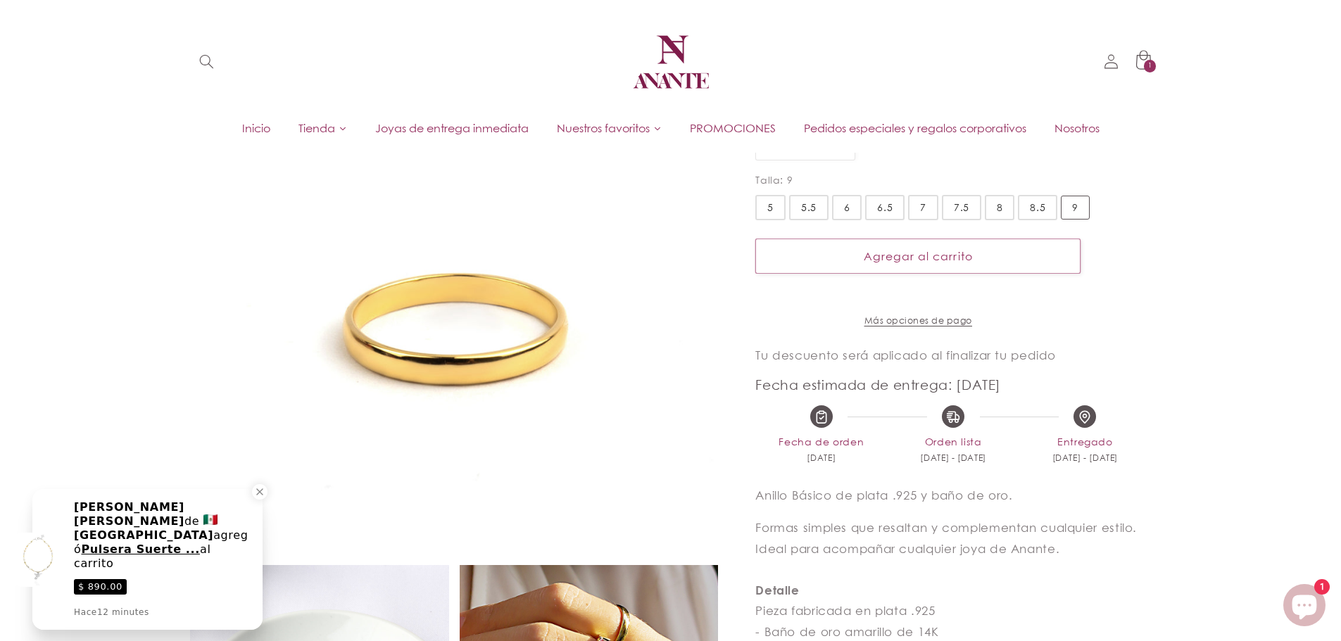
click at [1144, 64] on div "1 1 artículo" at bounding box center [1150, 66] width 13 height 13
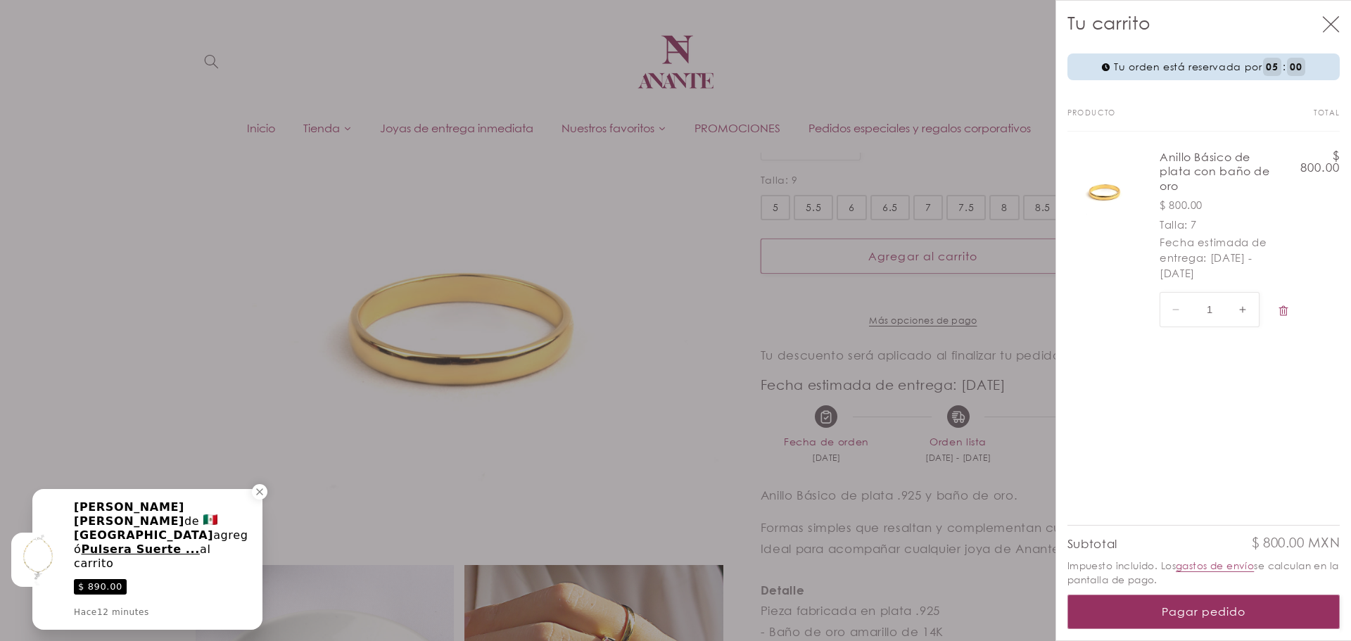
click at [1332, 25] on icon "Cerrar" at bounding box center [1330, 24] width 17 height 16
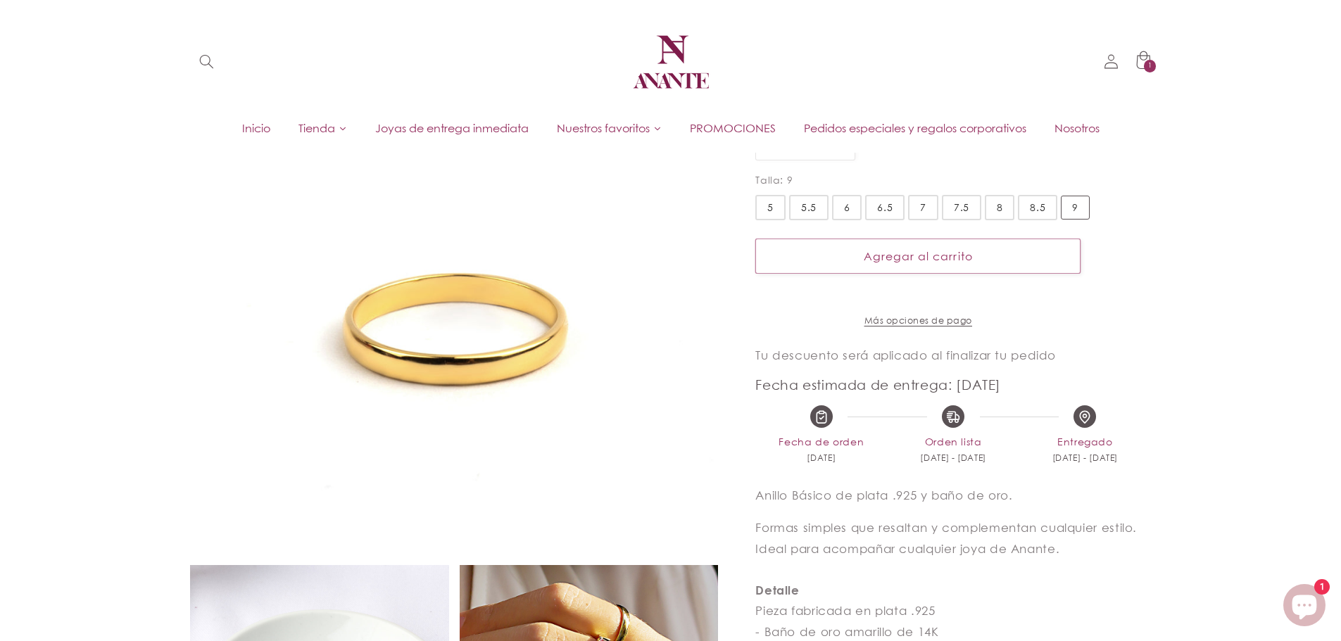
drag, startPoint x: 925, startPoint y: 332, endPoint x: 932, endPoint y: 354, distance: 22.9
click at [925, 327] on div at bounding box center [917, 320] width 325 height 13
